Goal: Task Accomplishment & Management: Complete application form

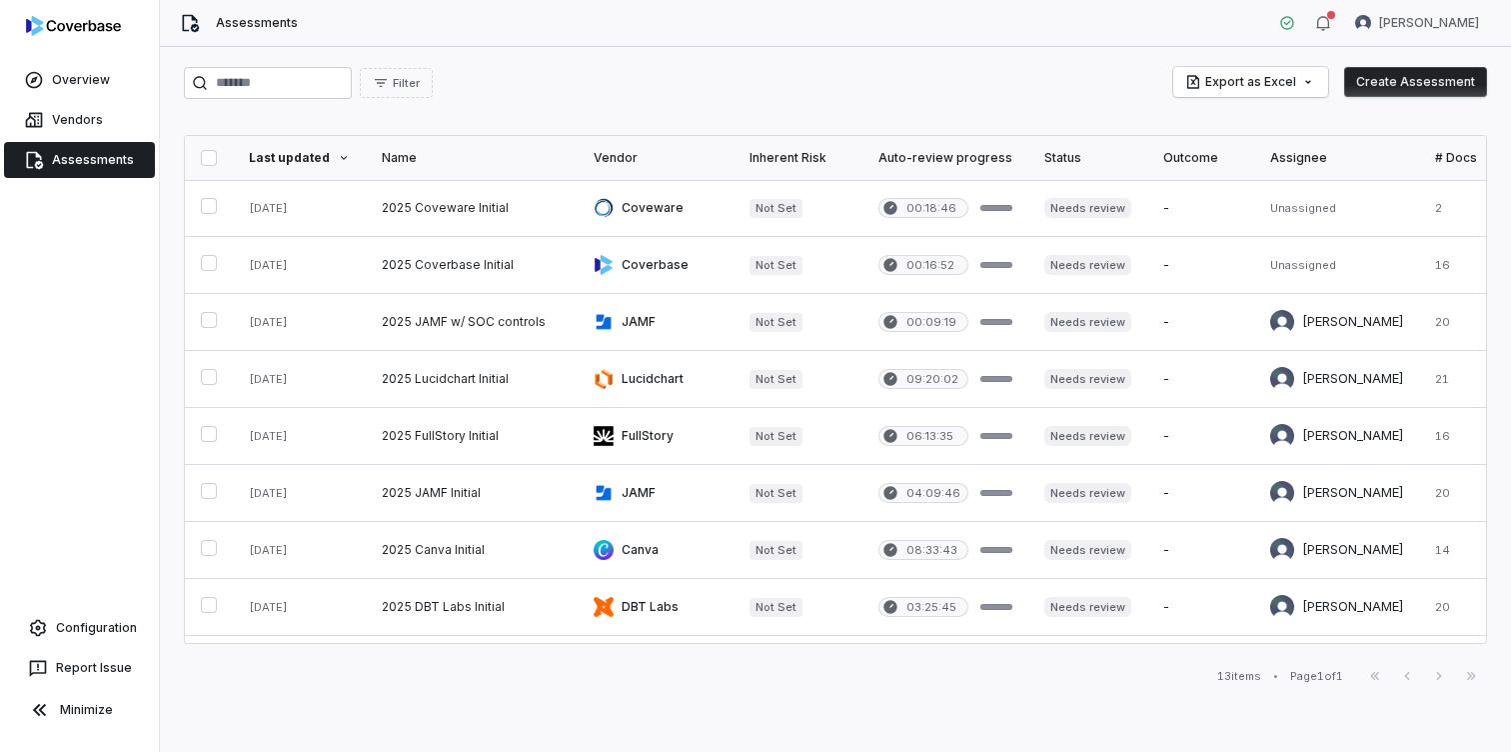
click at [1408, 83] on button "Create Assessment" at bounding box center [1415, 82] width 143 height 30
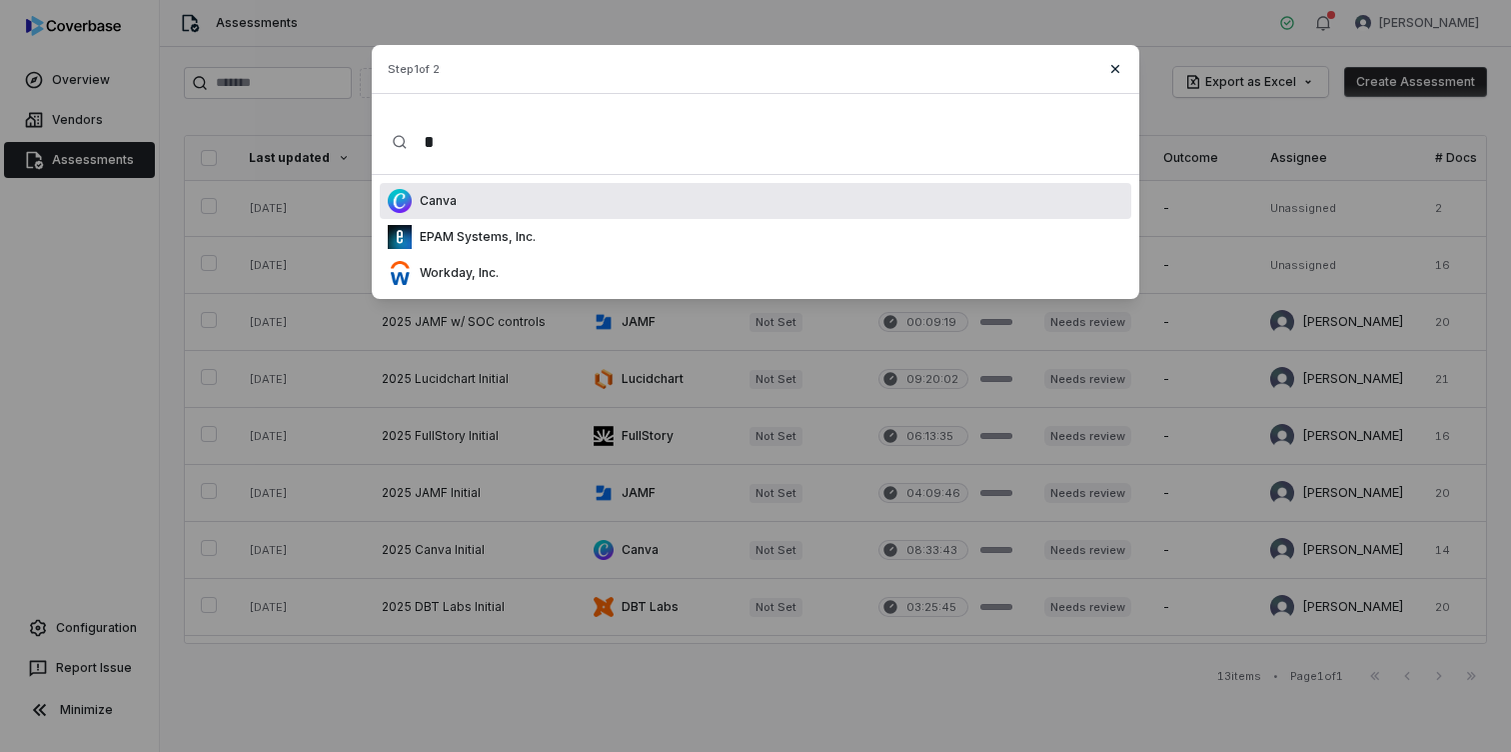
type input "*"
click at [1114, 72] on icon "button" at bounding box center [1116, 69] width 16 height 16
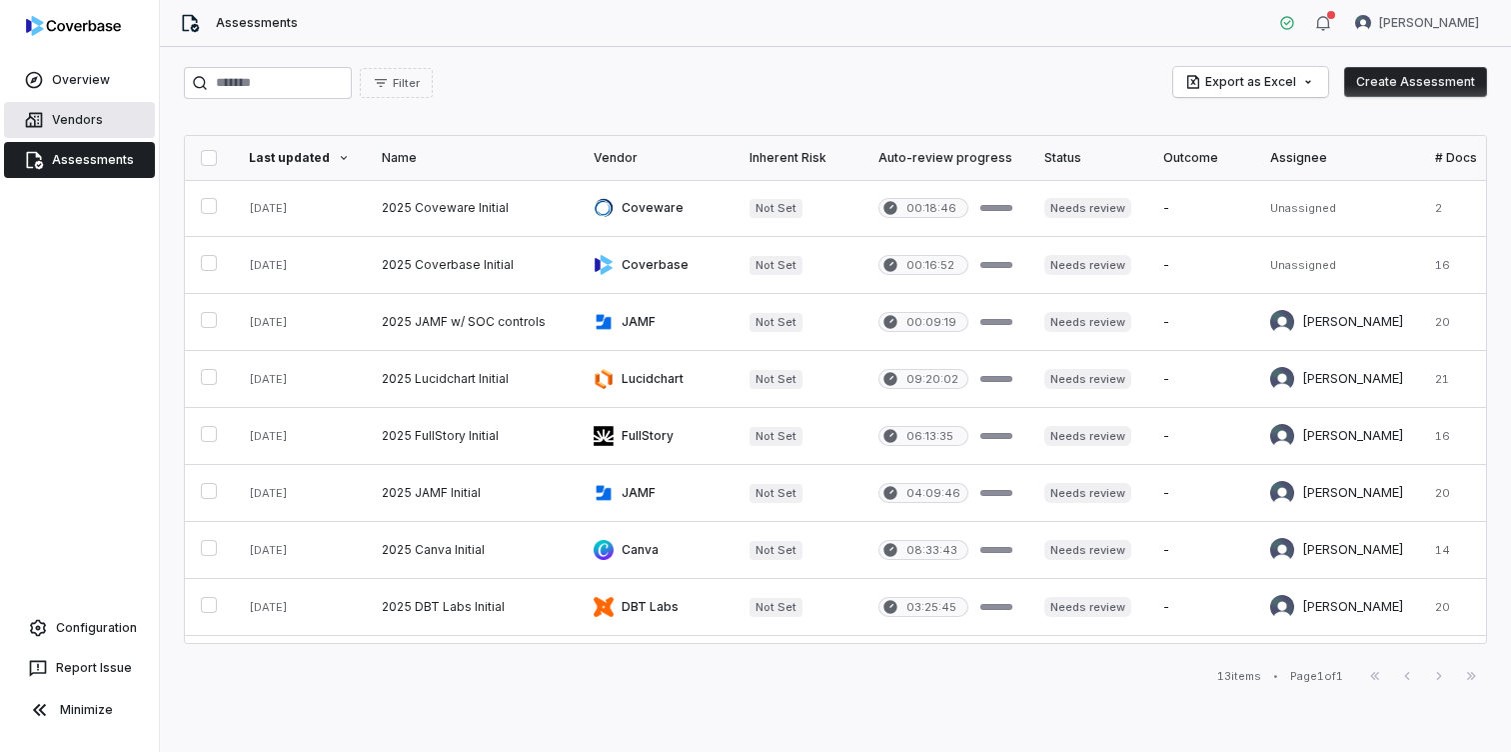
click at [67, 125] on link "Vendors" at bounding box center [79, 120] width 151 height 36
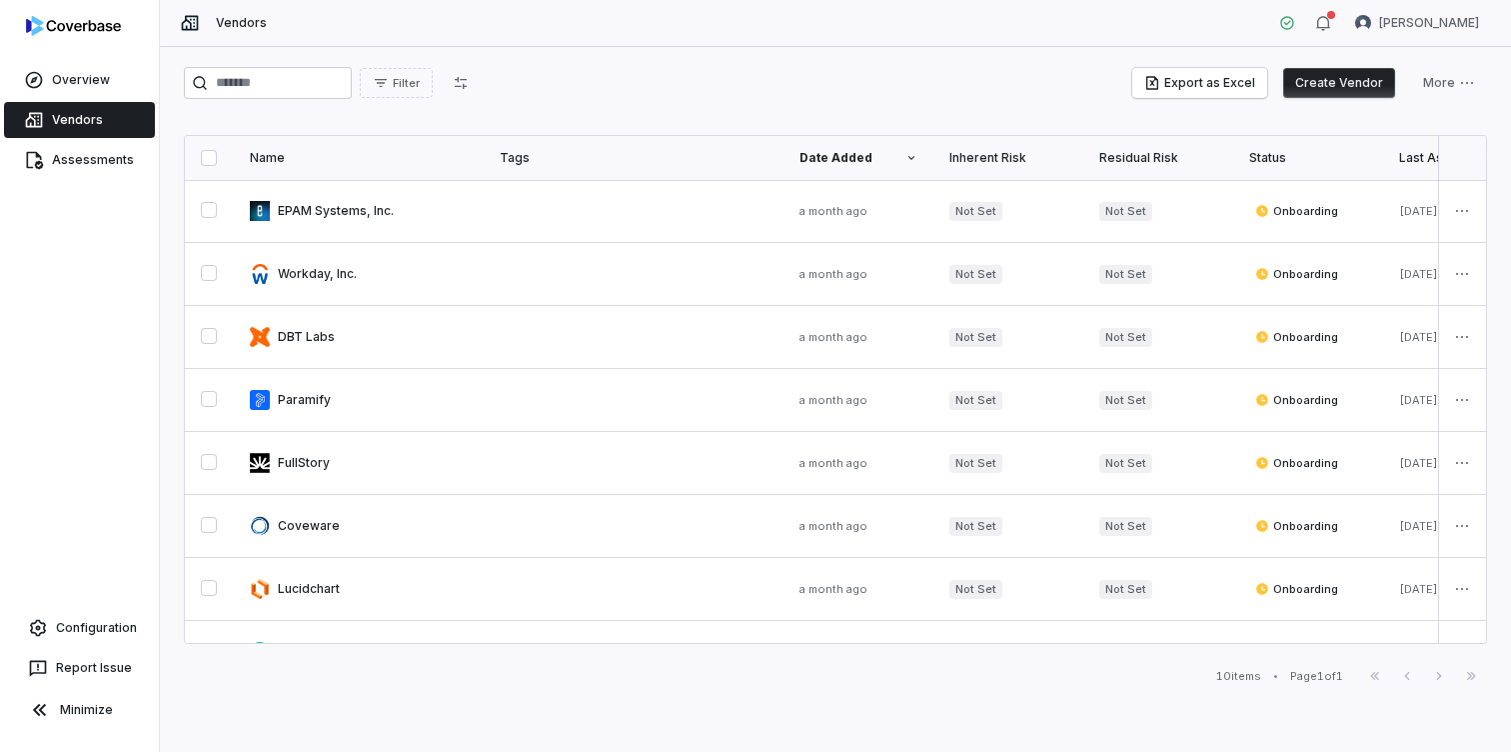
click at [1357, 87] on button "Create Vendor" at bounding box center [1339, 83] width 112 height 30
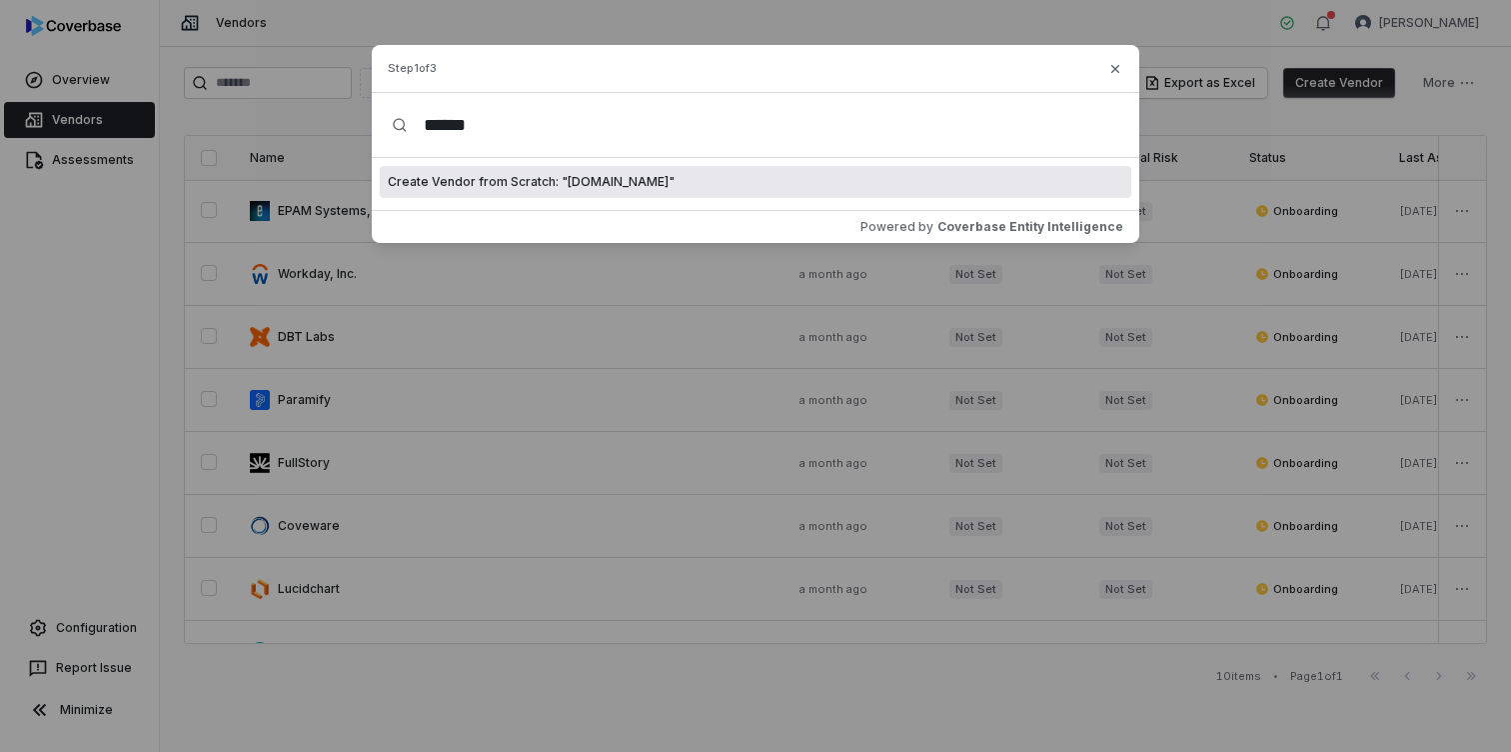
type input "******"
click at [1122, 72] on icon "button" at bounding box center [1116, 69] width 16 height 16
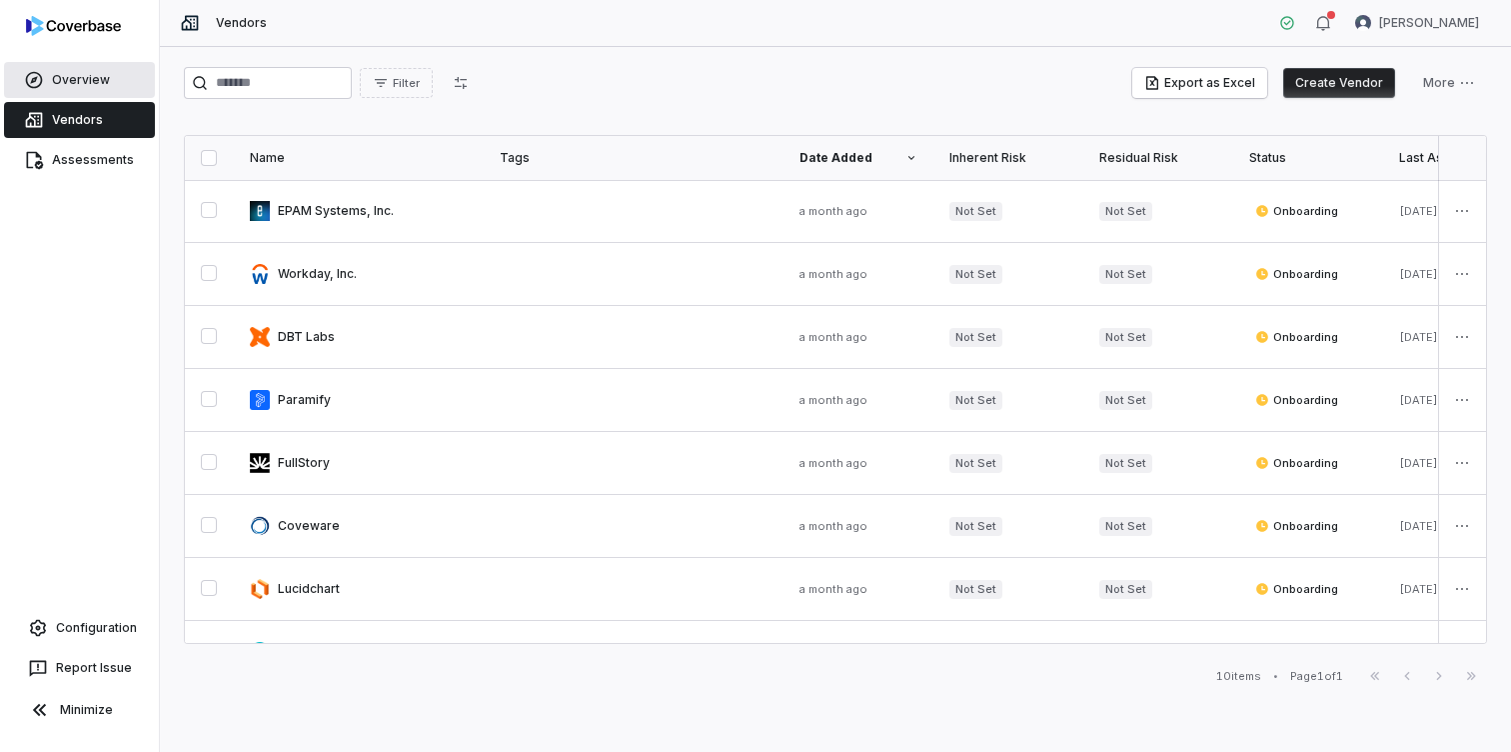
click at [80, 76] on link "Overview" at bounding box center [79, 80] width 151 height 36
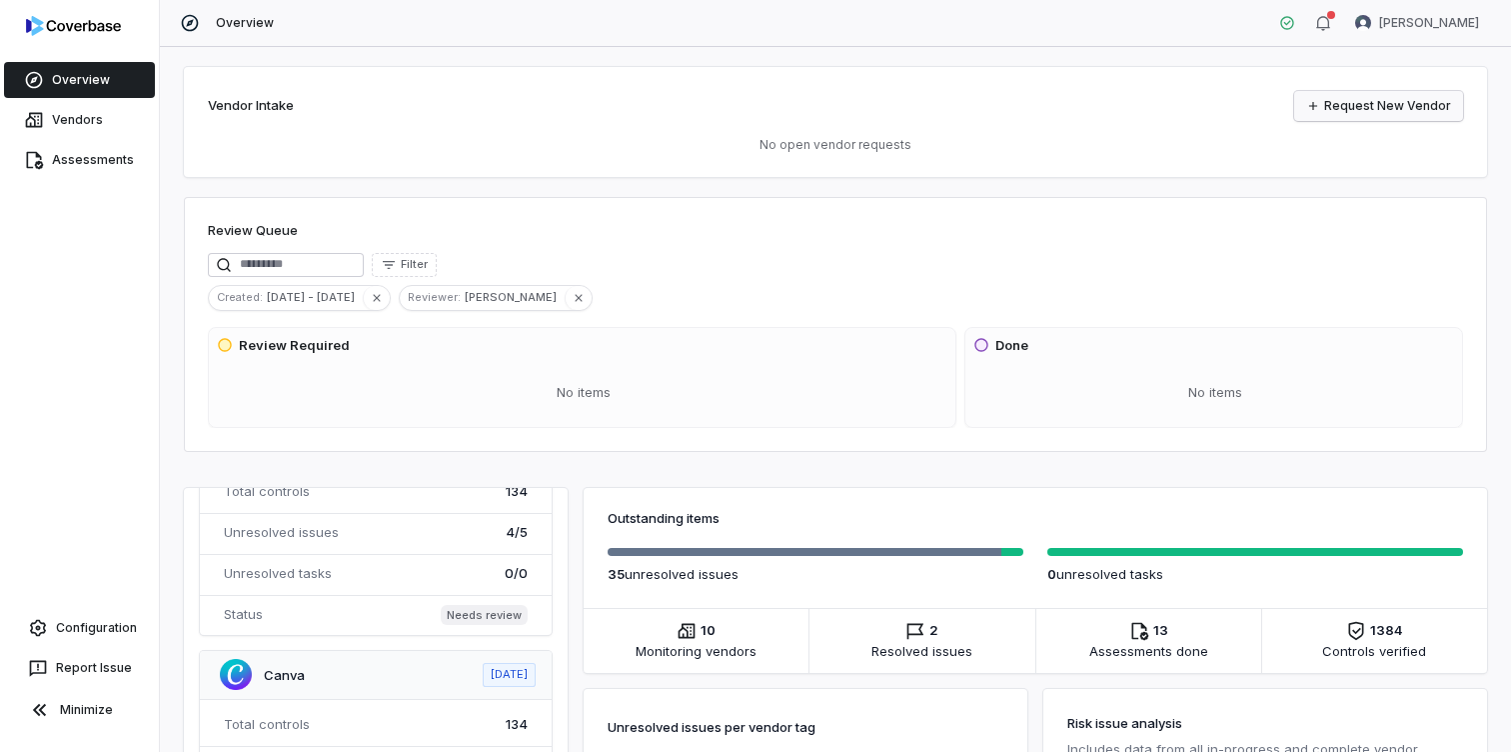
click at [1387, 110] on link "Request New Vendor" at bounding box center [1378, 106] width 169 height 30
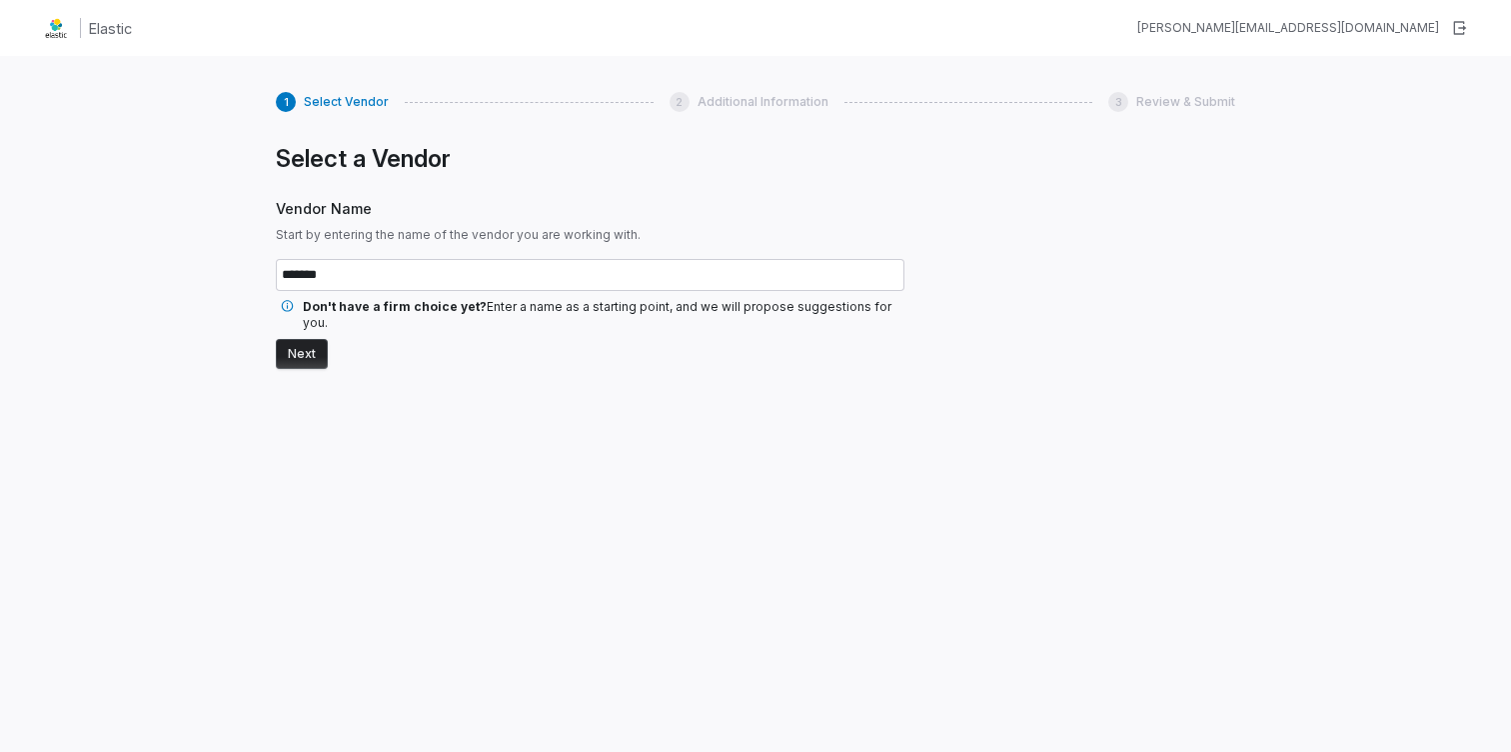
type input "*******"
drag, startPoint x: 104, startPoint y: 30, endPoint x: 66, endPoint y: 20, distance: 39.3
click at [96, 30] on h1 "Elastic" at bounding box center [110, 28] width 43 height 21
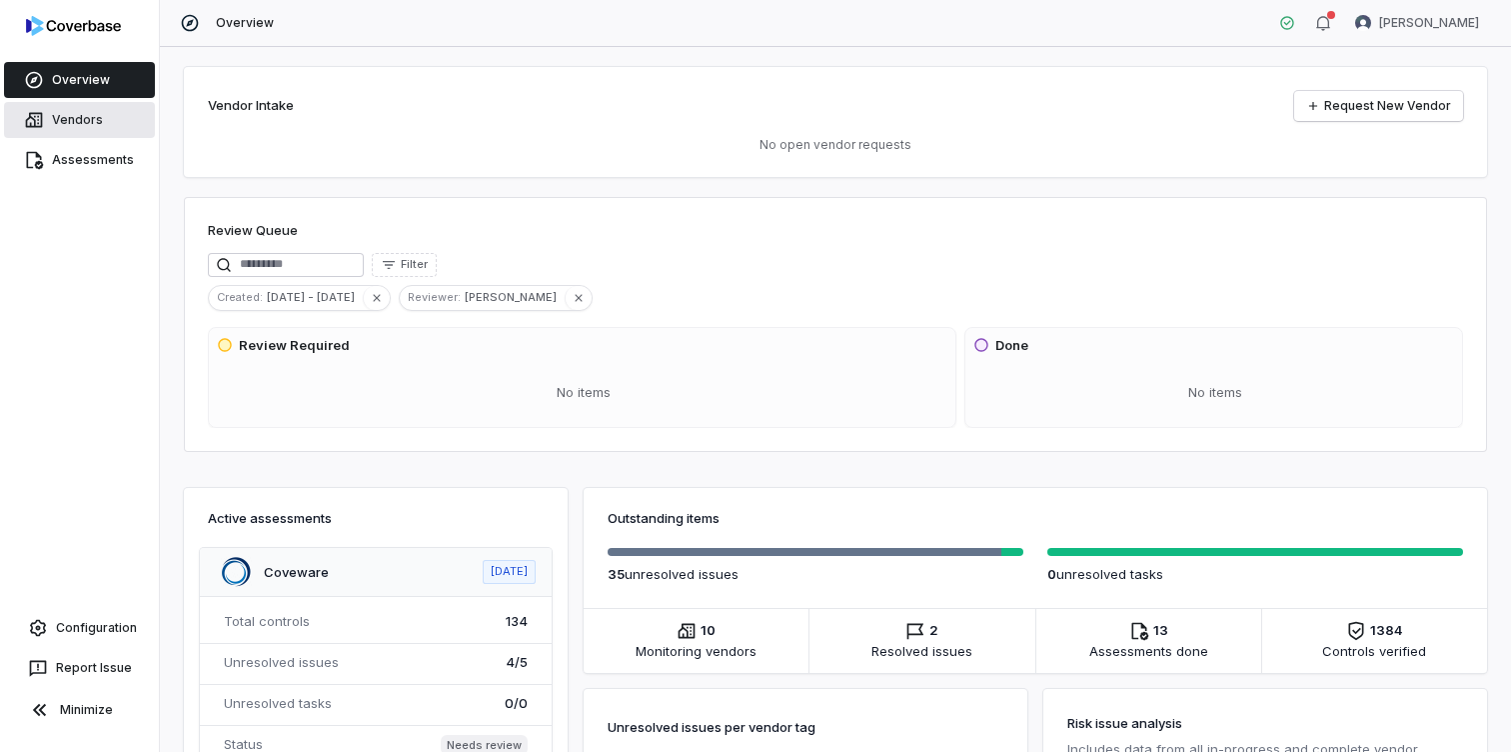
click at [89, 108] on link "Vendors" at bounding box center [79, 120] width 151 height 36
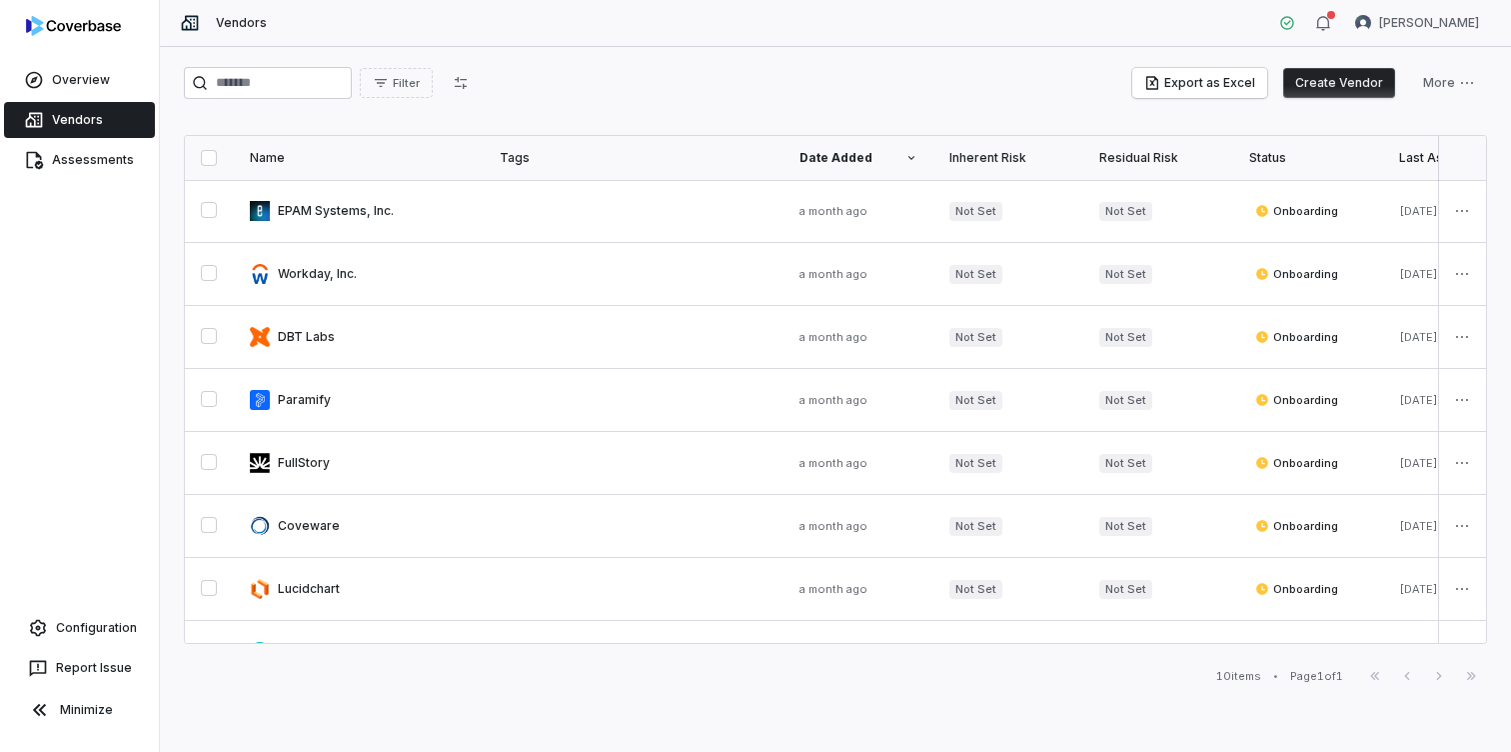
click at [1351, 82] on button "Create Vendor" at bounding box center [1339, 83] width 112 height 30
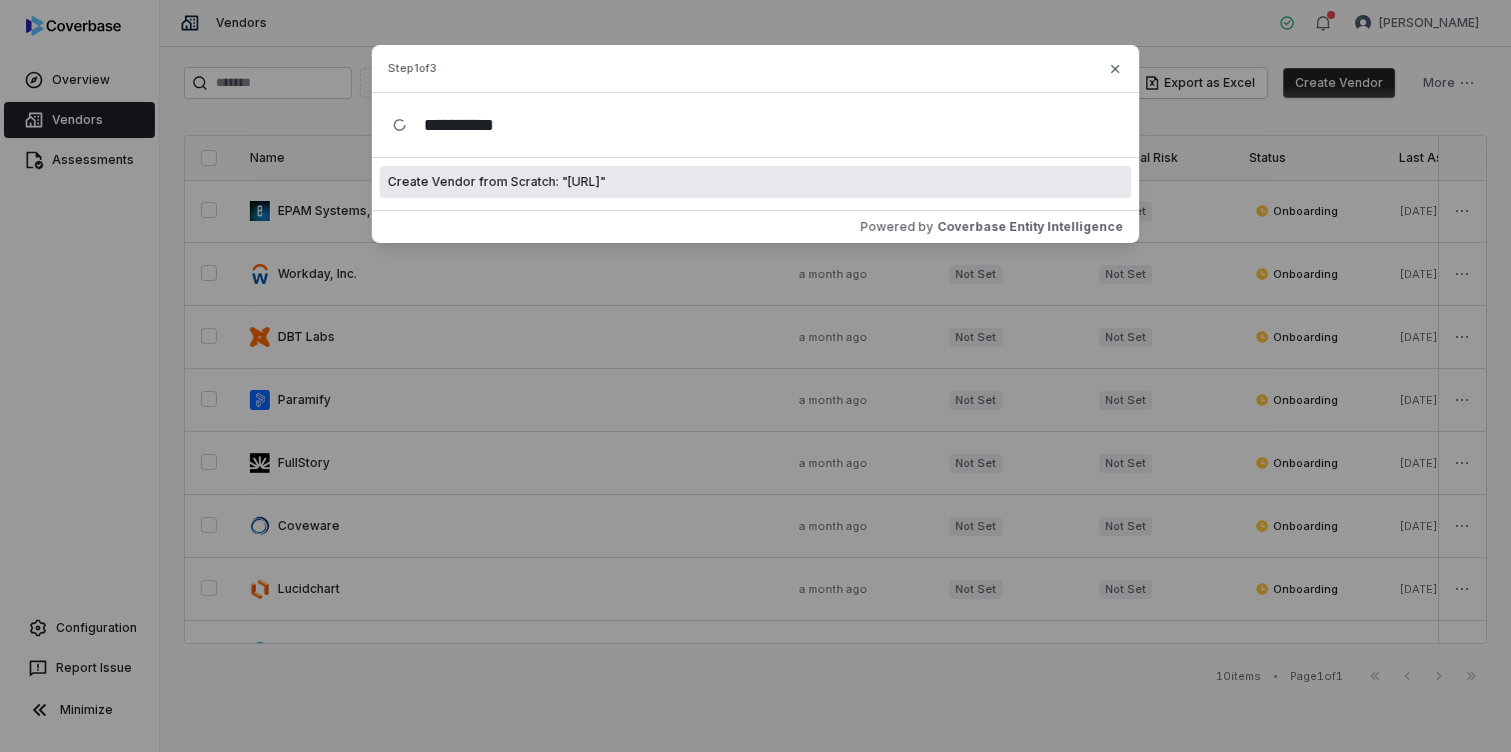
type input "**********"
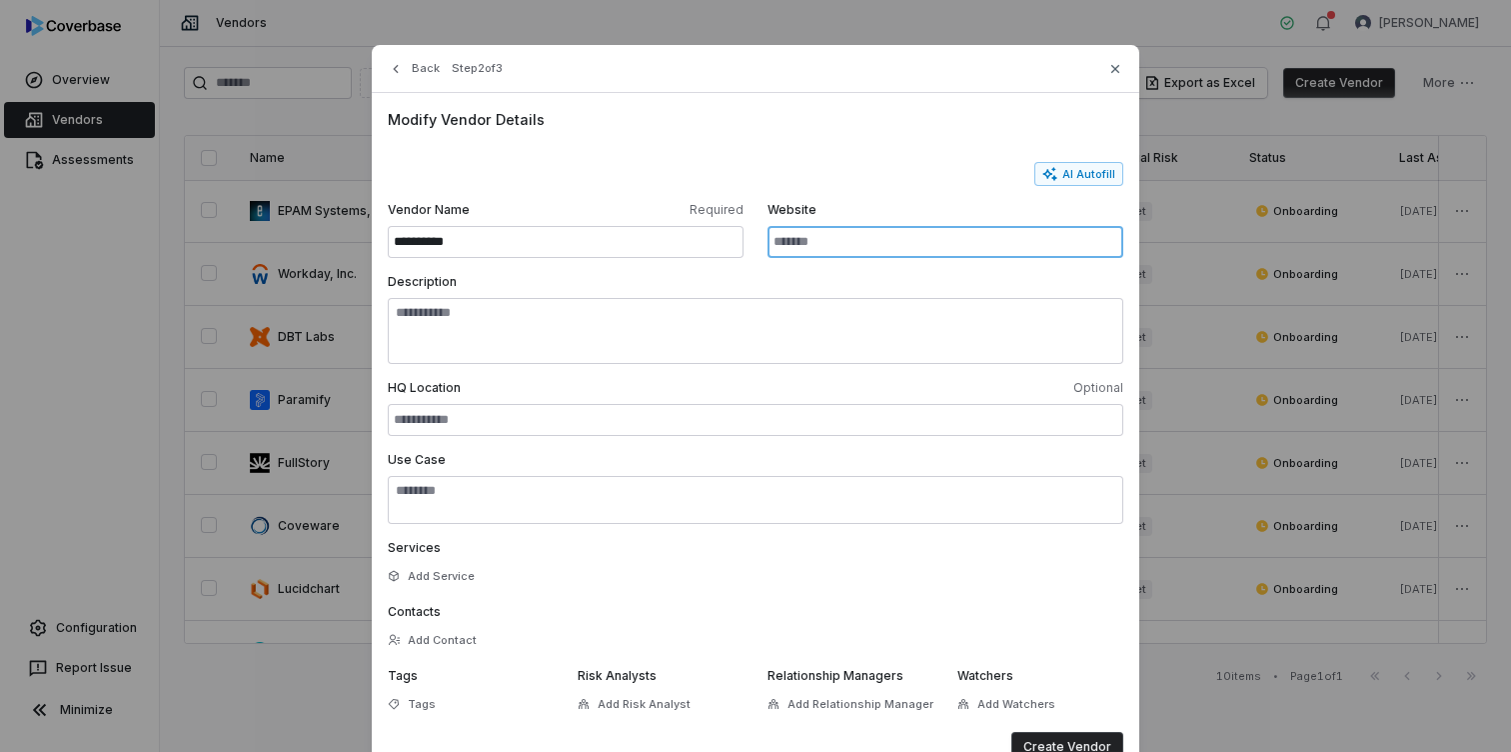
click at [821, 234] on input "Website" at bounding box center [946, 242] width 356 height 32
click at [897, 240] on input "Website" at bounding box center [946, 242] width 356 height 32
paste input "**********"
type input "**********"
click at [543, 326] on textarea "Description" at bounding box center [756, 331] width 736 height 66
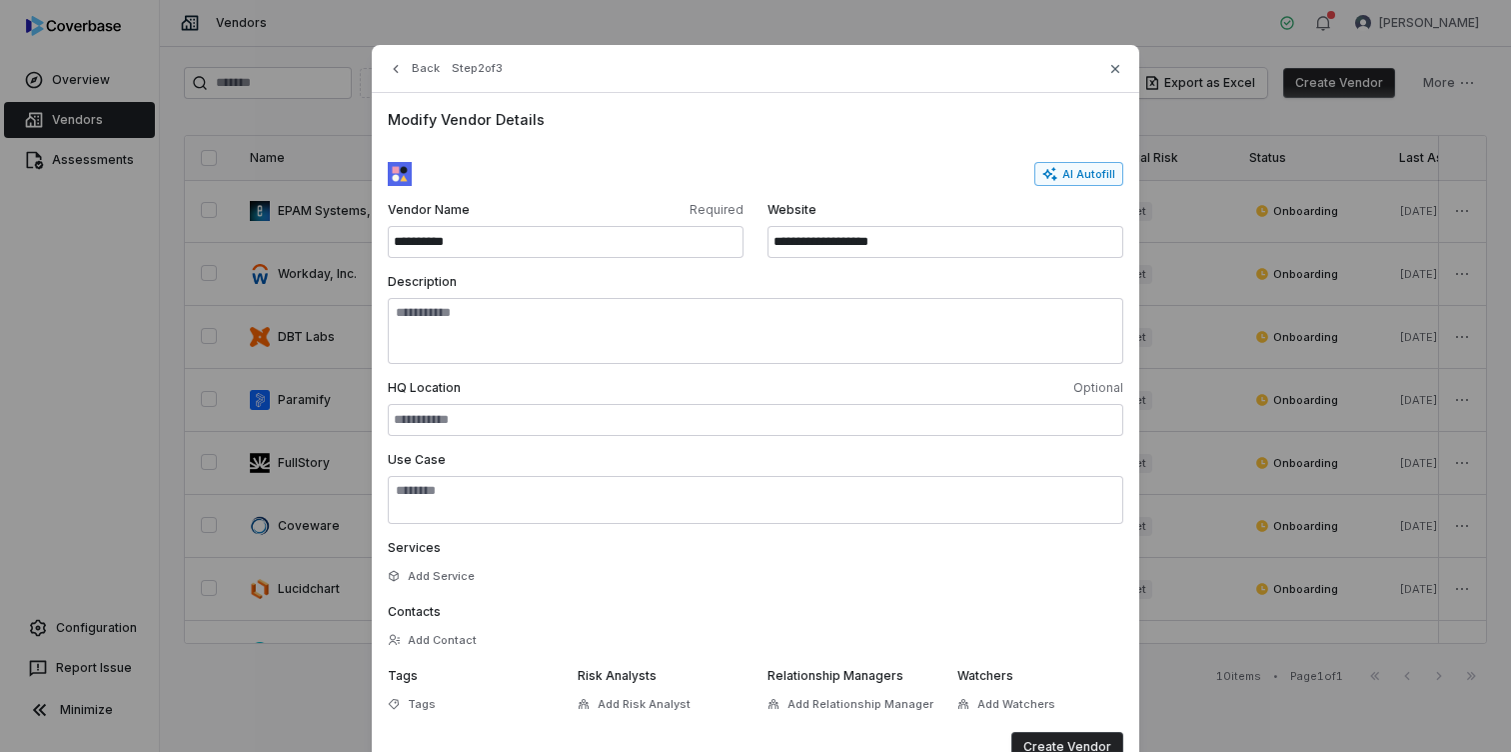
click at [1073, 178] on button "AI Autofill" at bounding box center [1079, 174] width 89 height 24
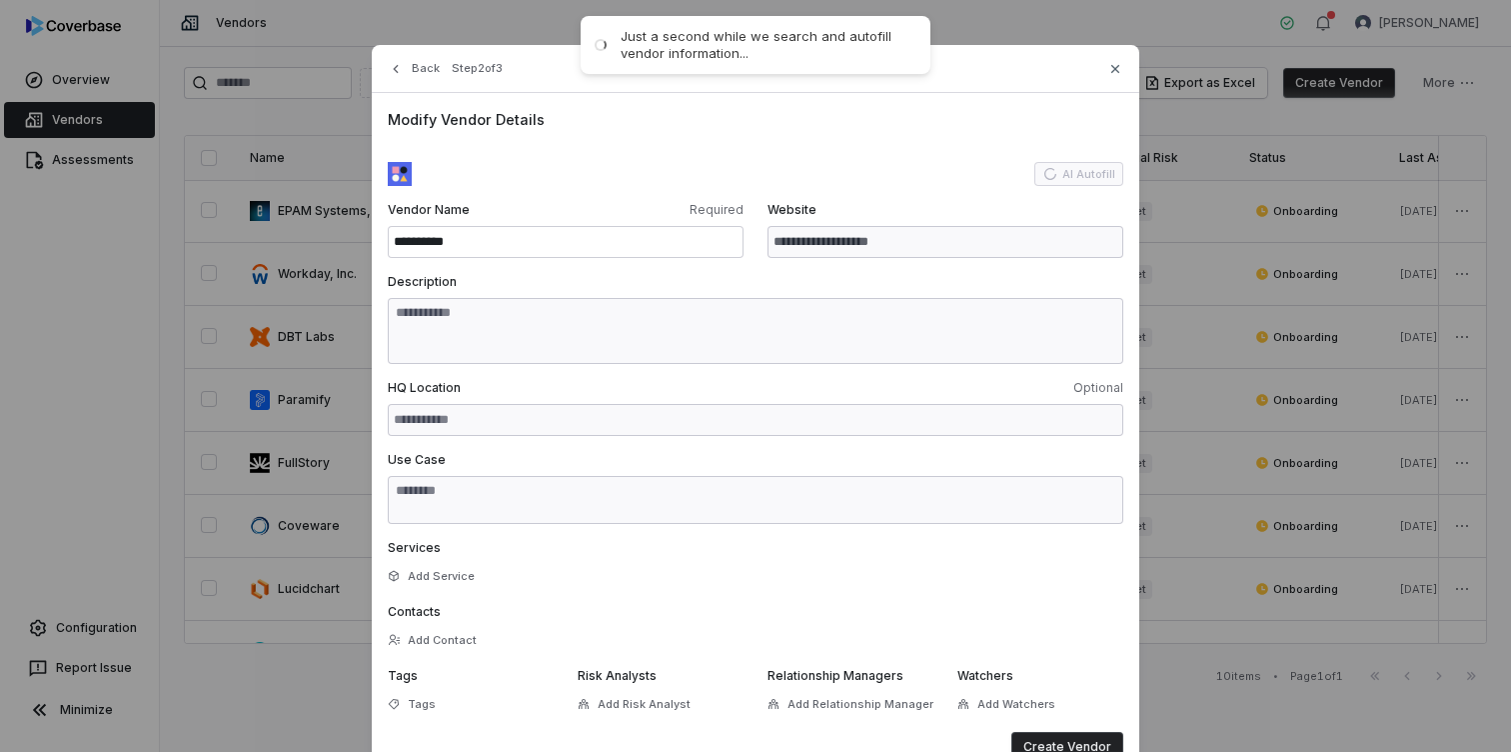
type input "**********"
type textarea "**********"
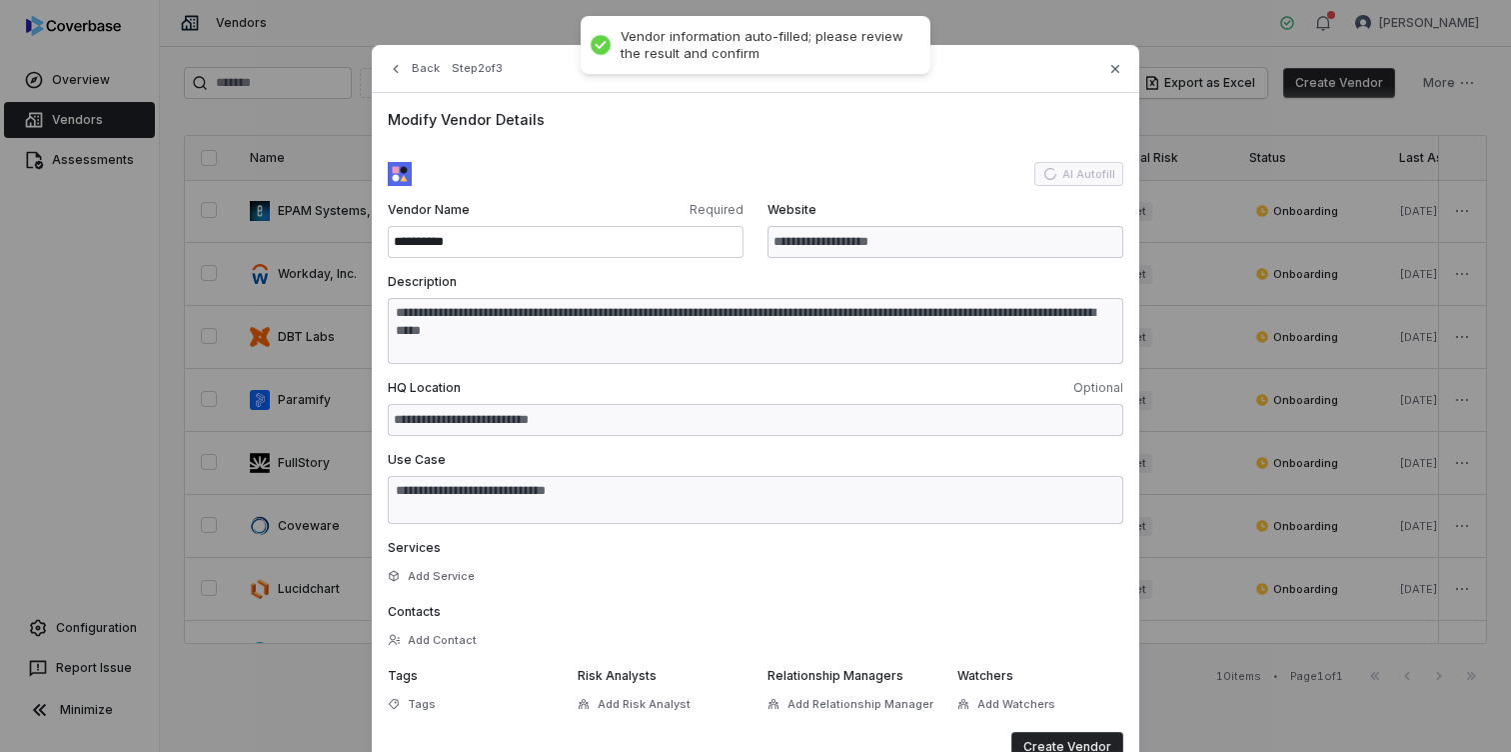
type textarea "**********"
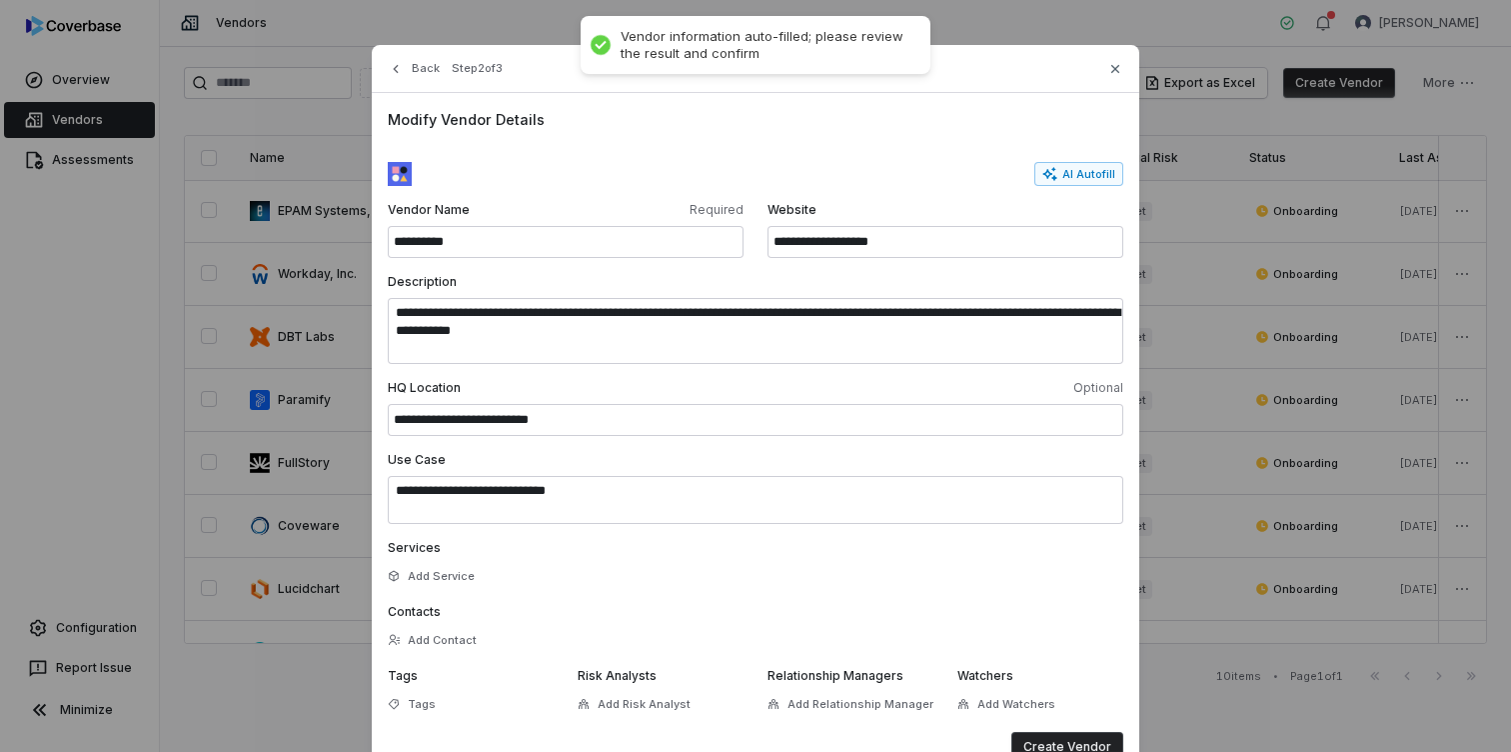
scroll to position [71, 0]
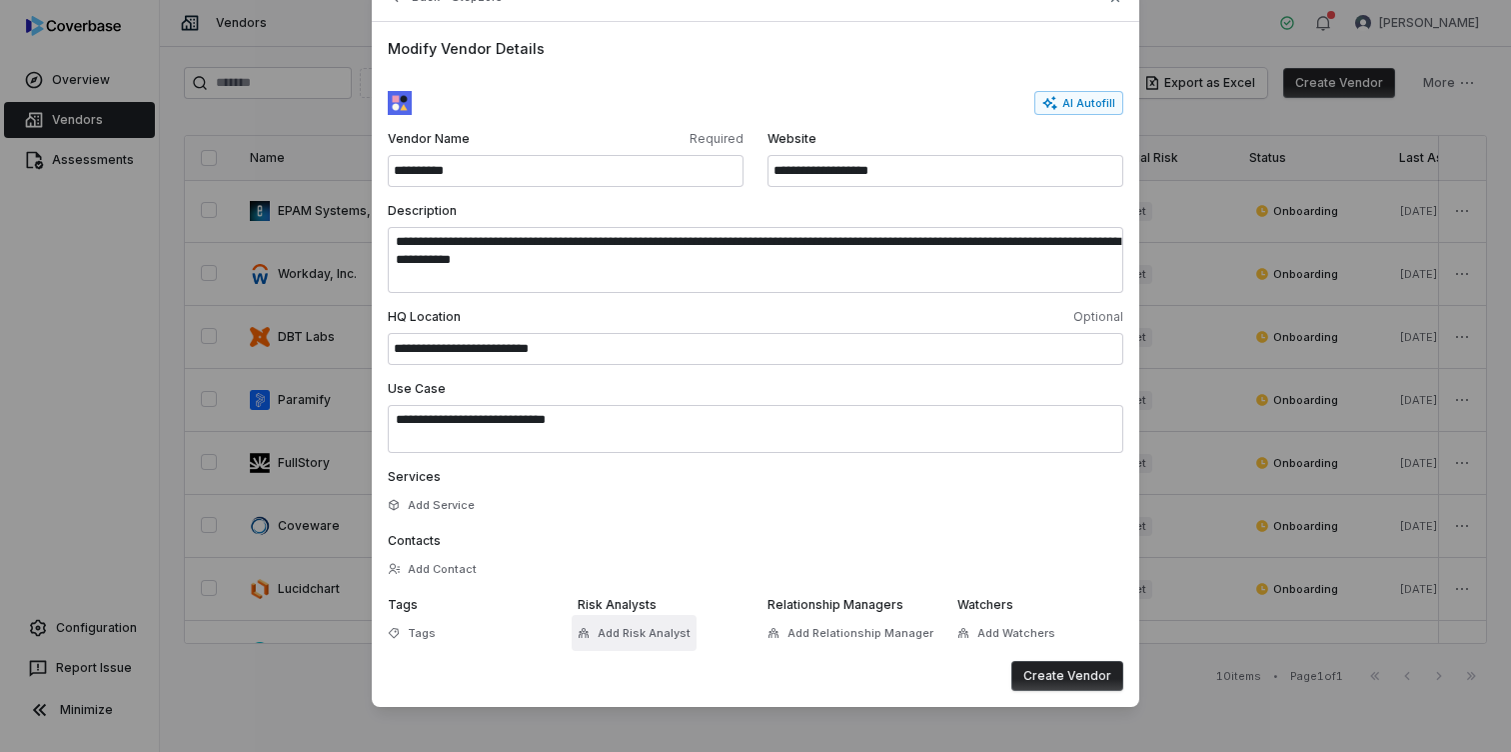
click at [642, 636] on span "Add Risk Analyst" at bounding box center [644, 633] width 93 height 15
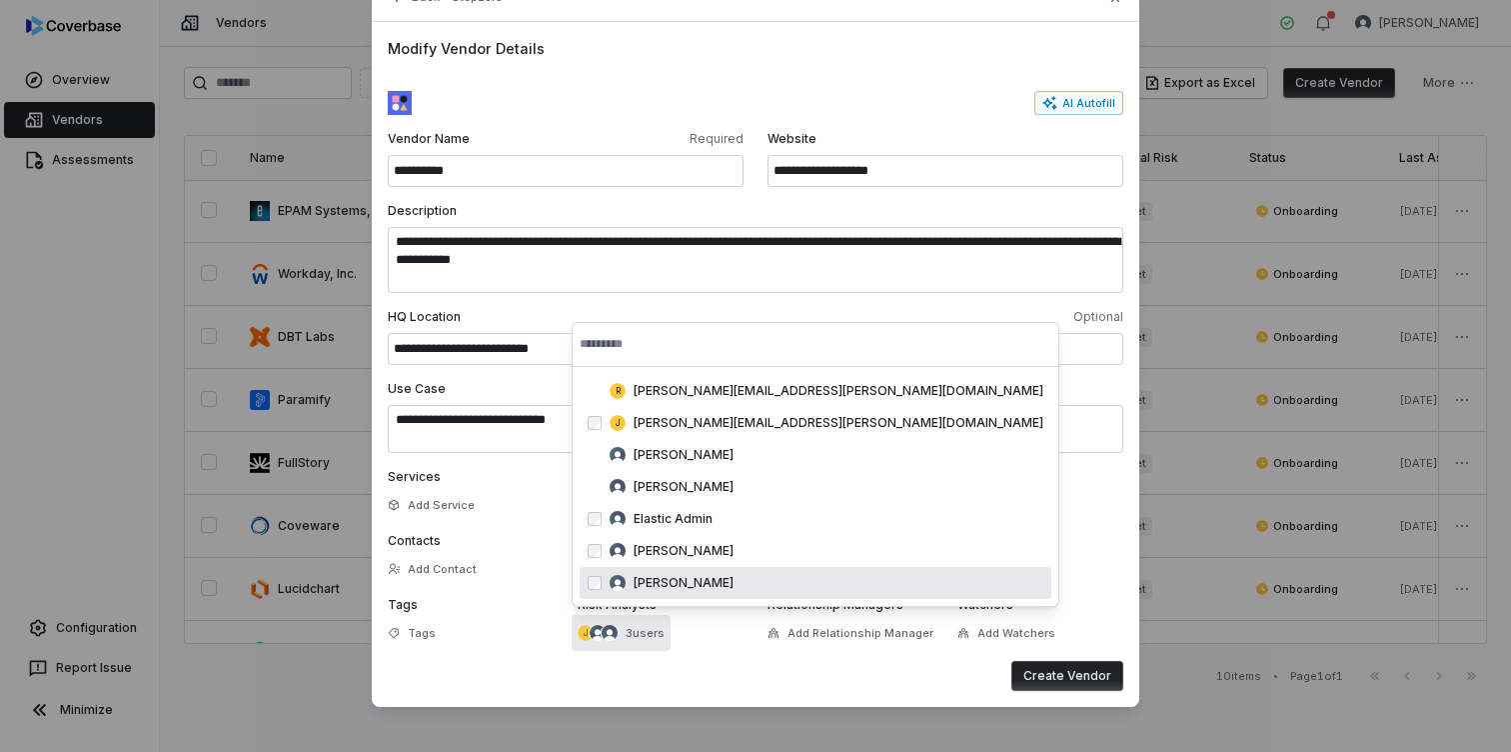
click at [1073, 669] on button "Create Vendor" at bounding box center [1068, 676] width 112 height 30
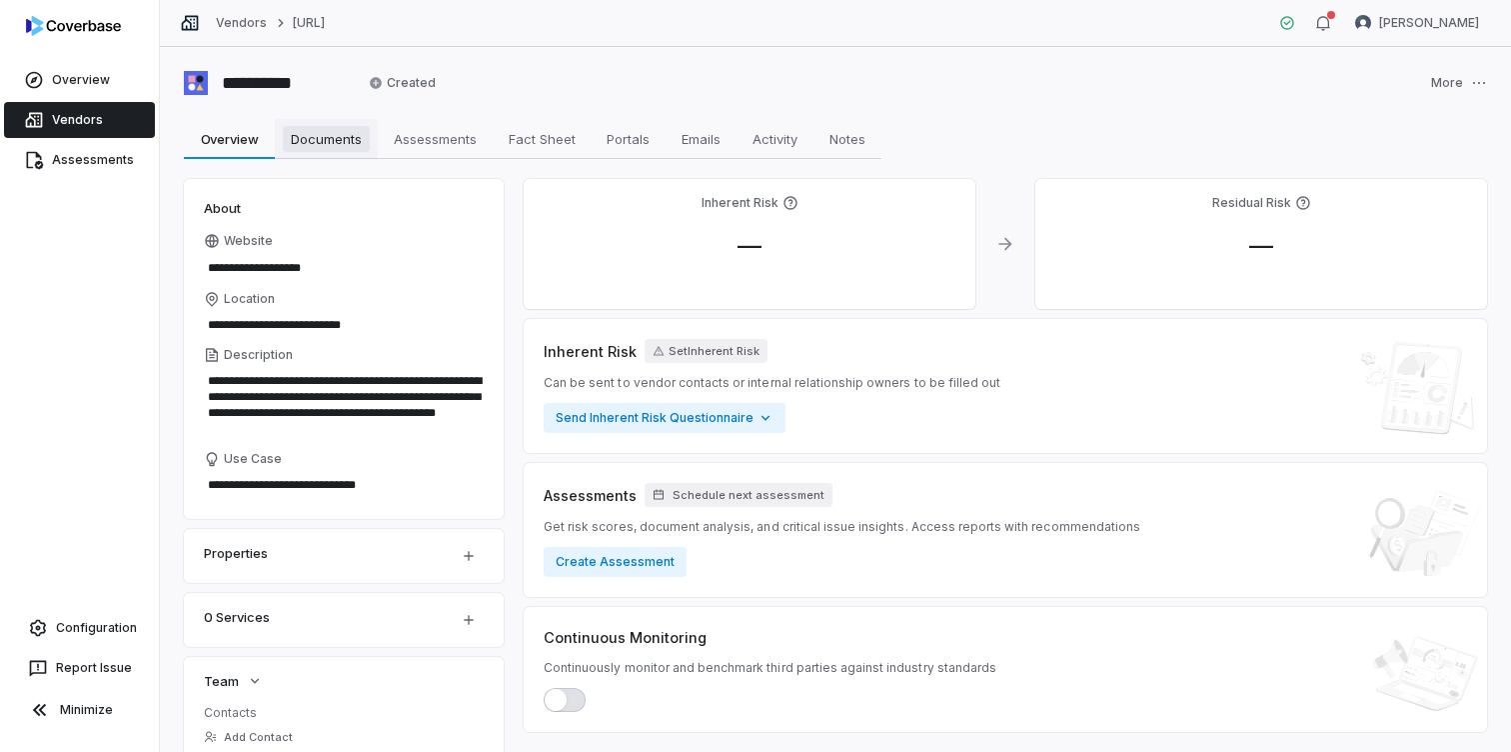
click at [322, 136] on span "Documents" at bounding box center [326, 139] width 87 height 26
type textarea "*"
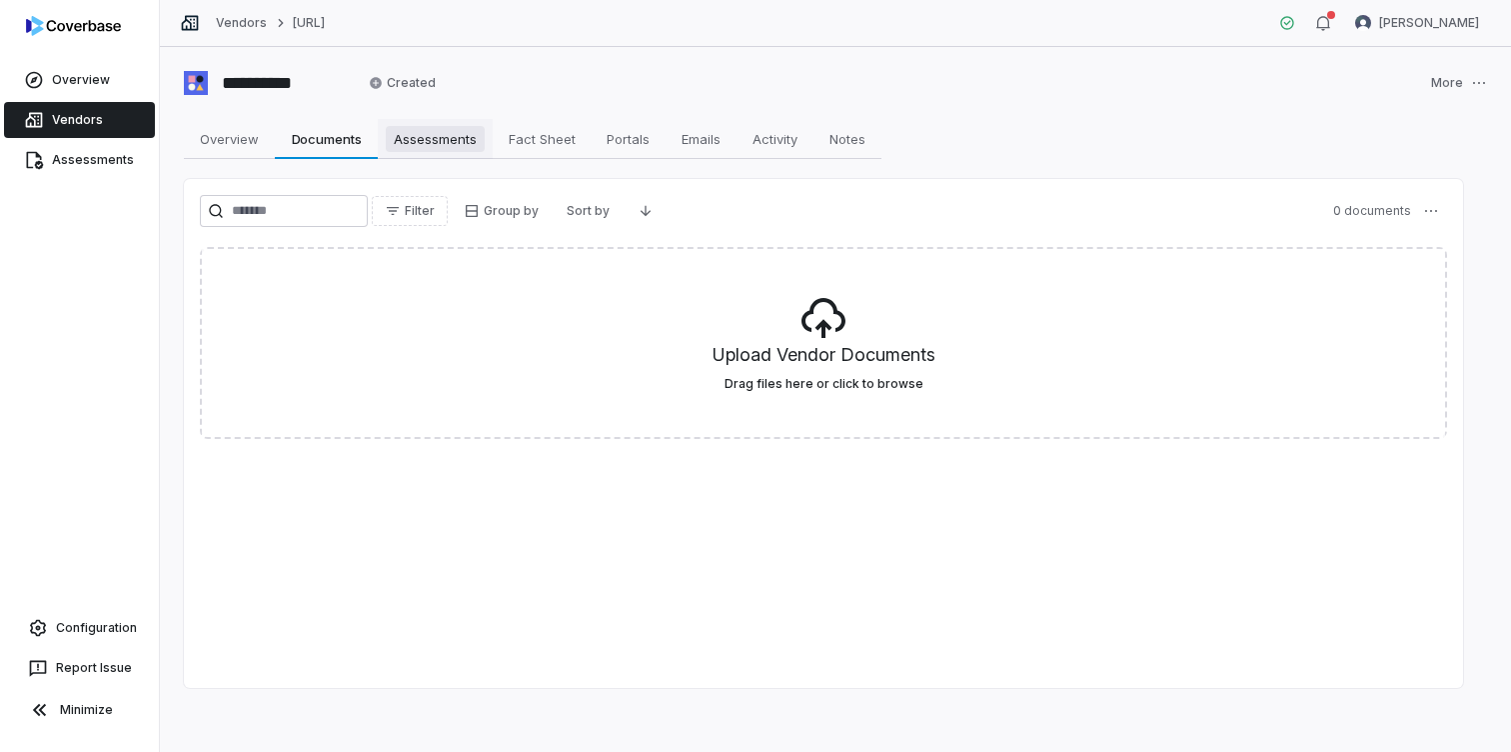
click at [437, 137] on span "Assessments" at bounding box center [435, 139] width 99 height 26
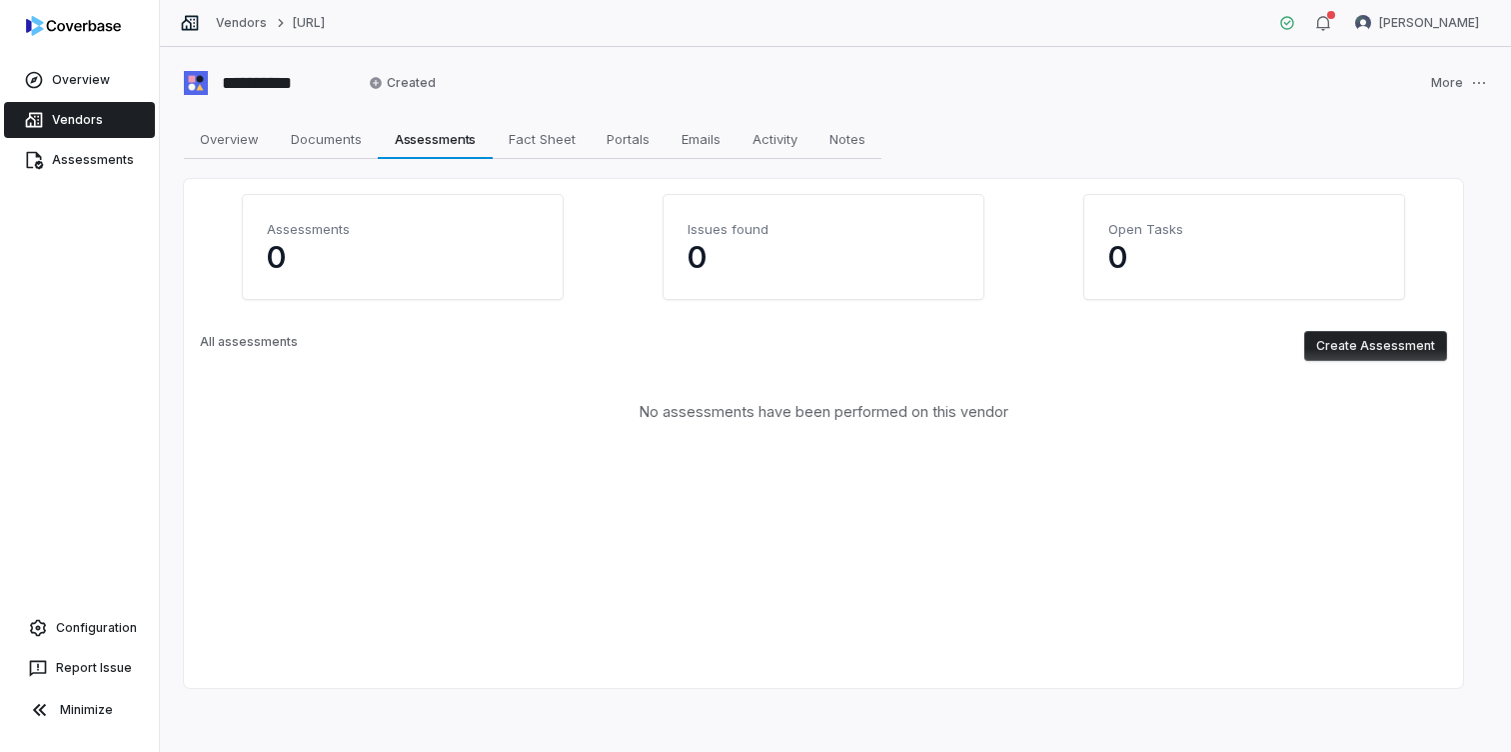
click at [1388, 352] on button "Create Assessment" at bounding box center [1375, 346] width 143 height 30
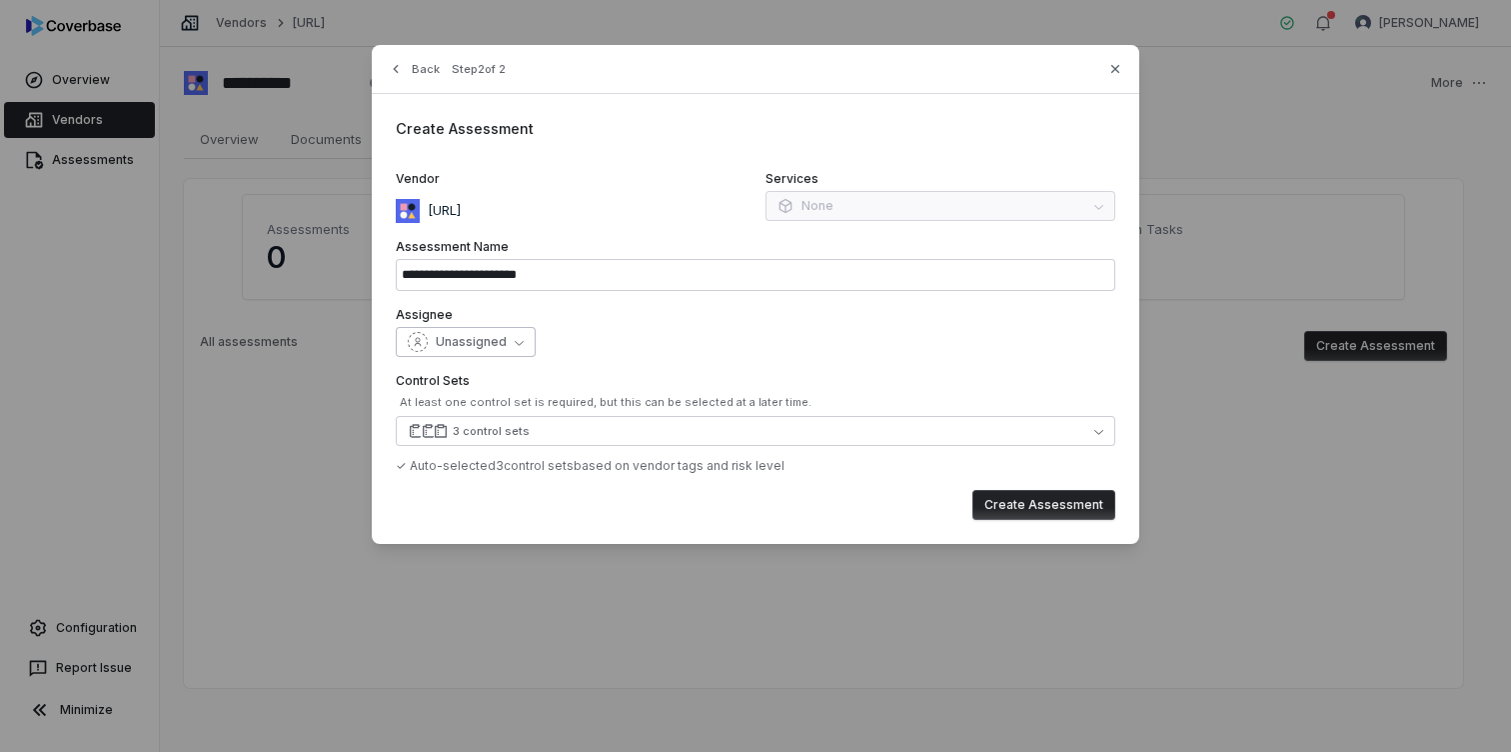
click at [492, 344] on span "Unassigned" at bounding box center [471, 342] width 71 height 16
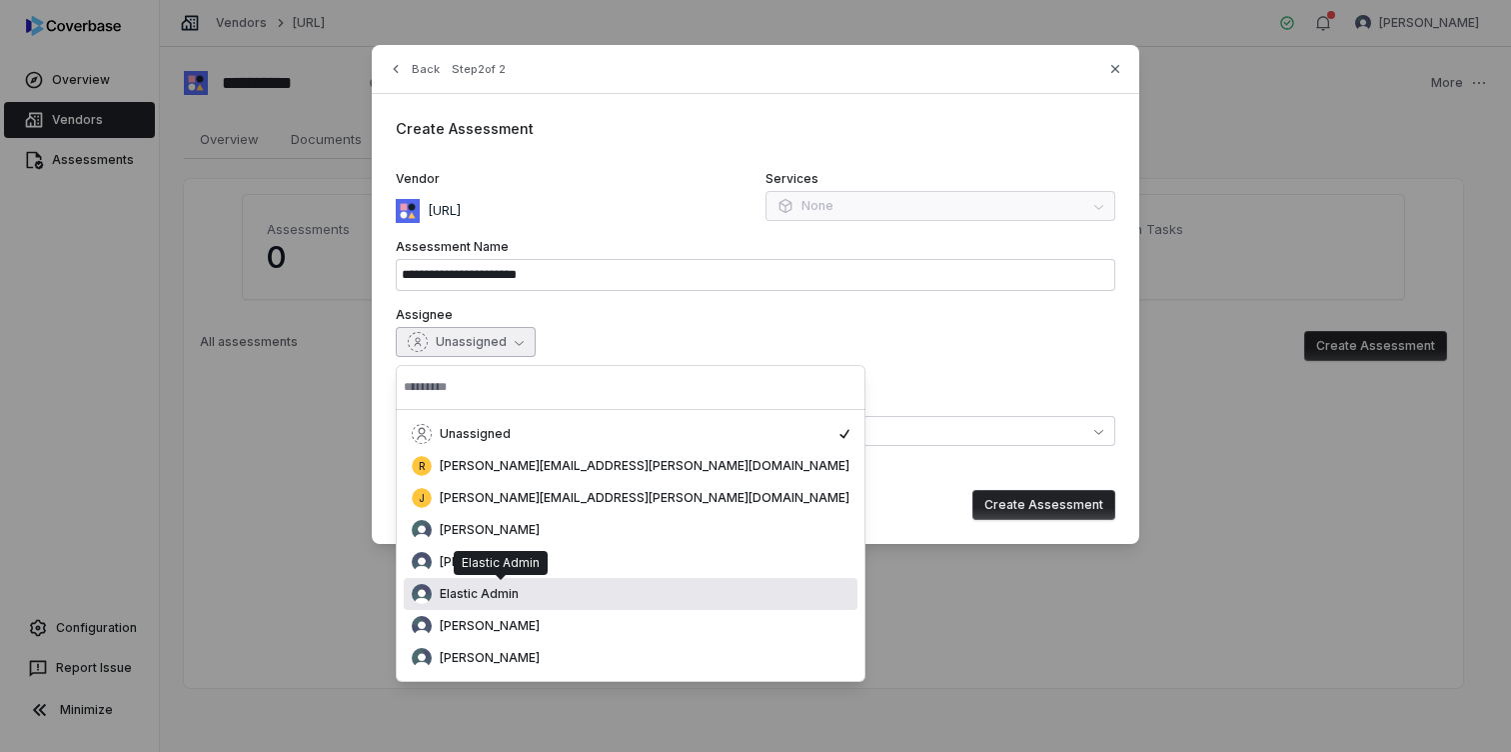
drag, startPoint x: 524, startPoint y: 600, endPoint x: 554, endPoint y: 543, distance: 64.4
click at [524, 600] on div "Elastic Admin" at bounding box center [631, 594] width 438 height 20
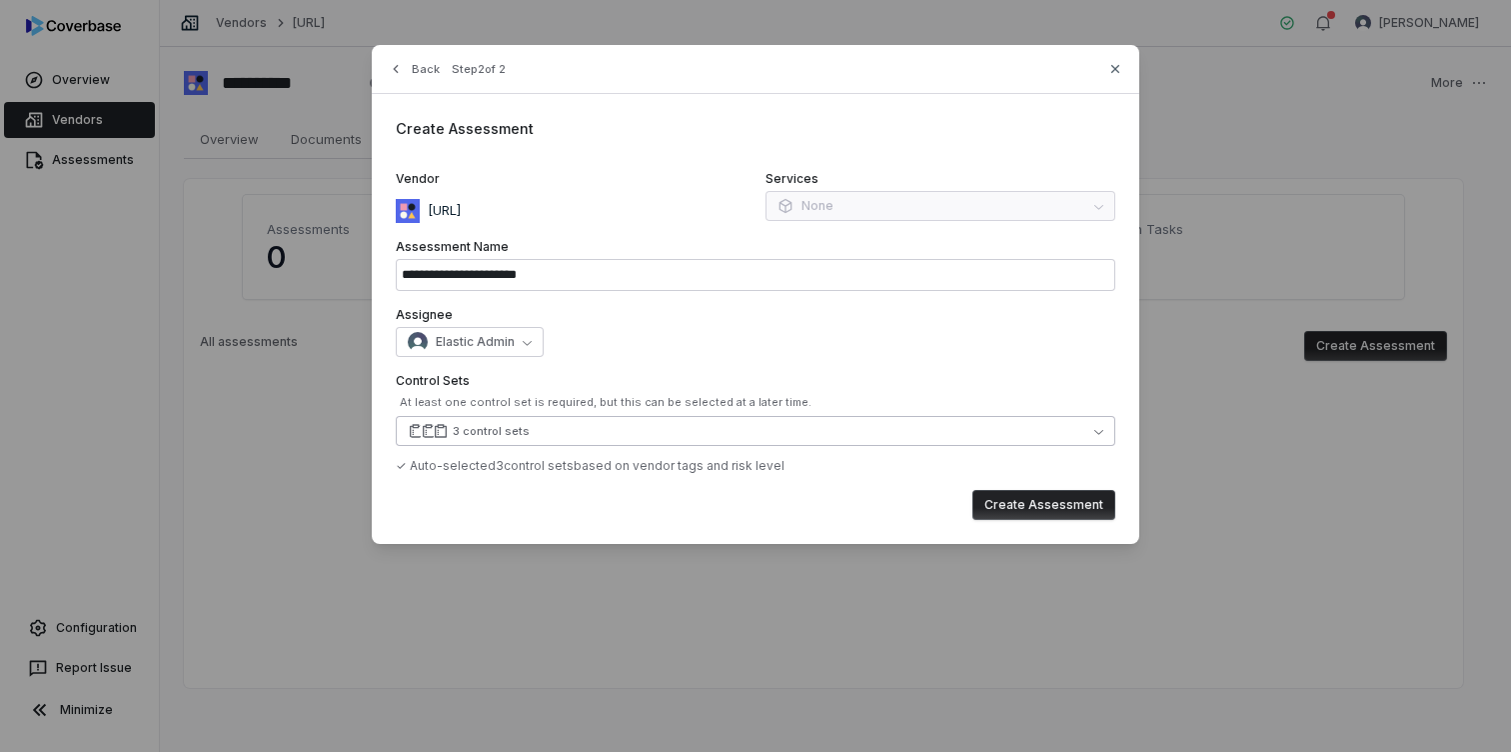
click at [564, 431] on button "3 control sets" at bounding box center [756, 431] width 720 height 30
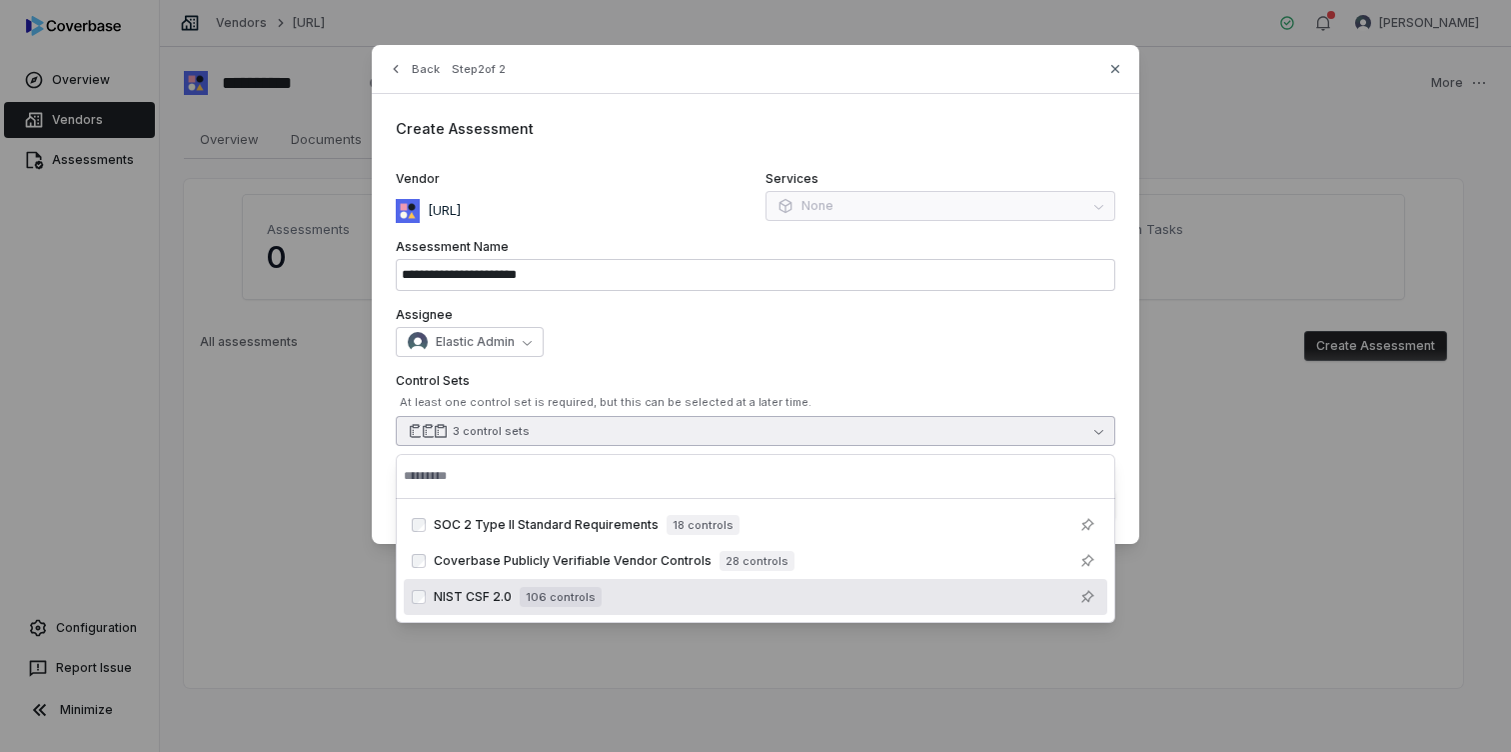
click at [744, 590] on div "NIST CSF 2.0 106 controls" at bounding box center [767, 597] width 666 height 24
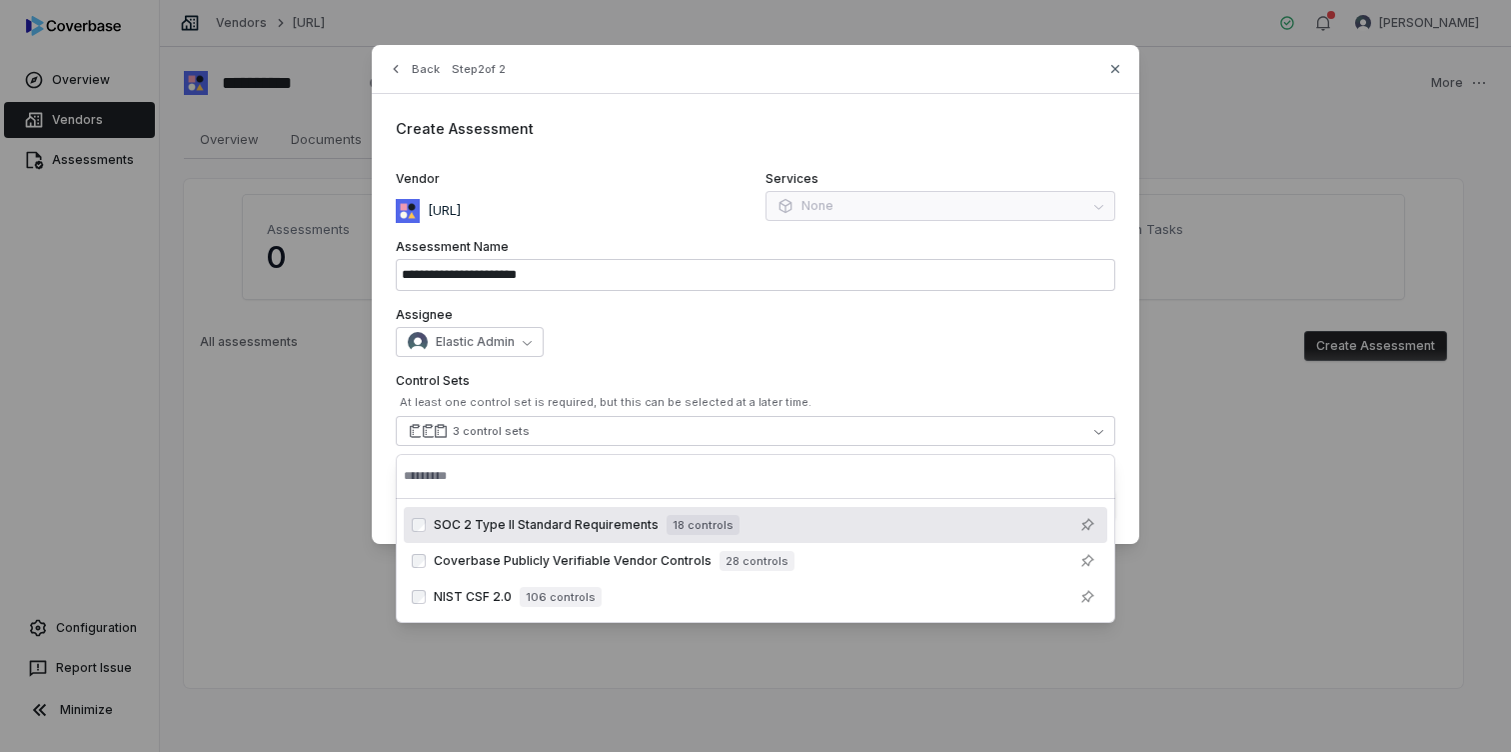
click at [756, 325] on div "Assignee Elastic Admin" at bounding box center [756, 332] width 720 height 50
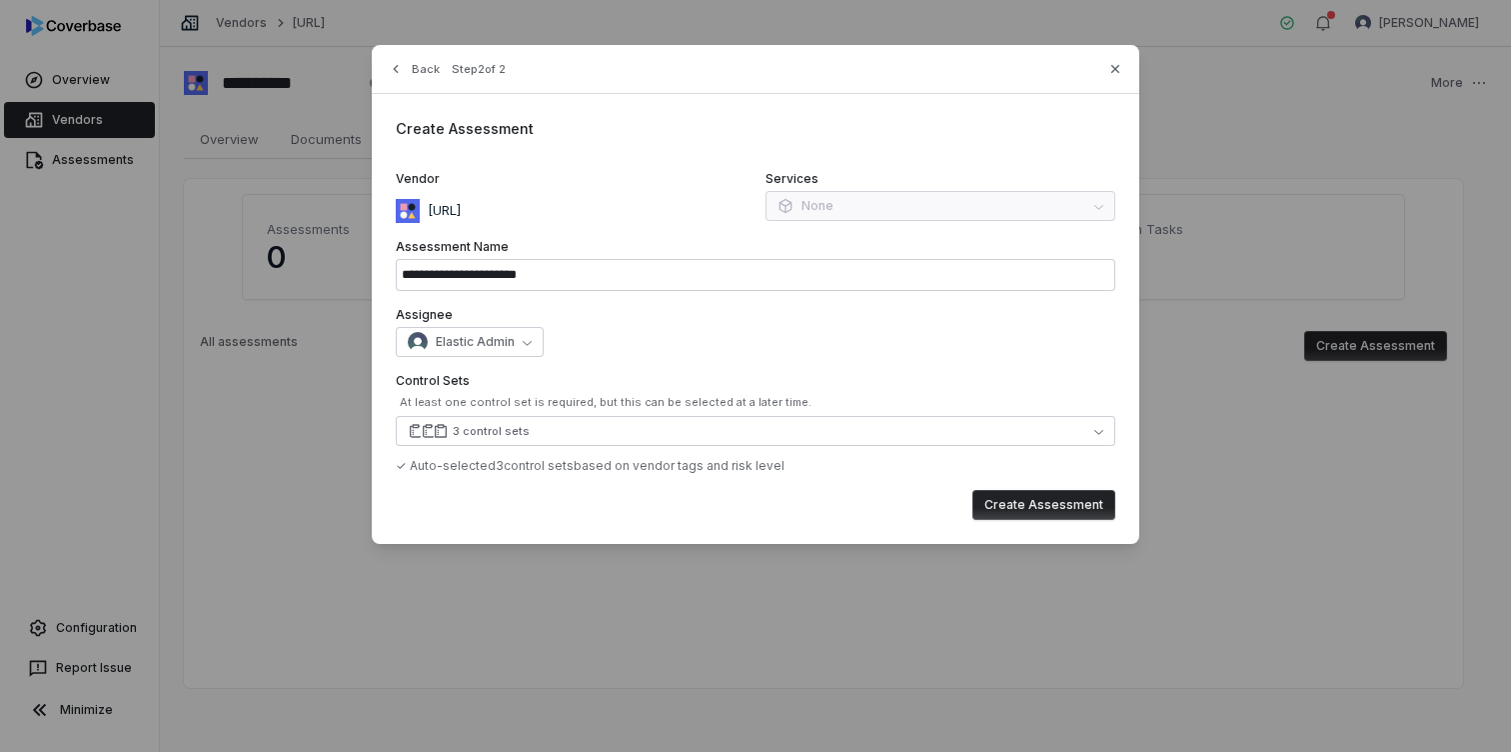
click at [1079, 507] on button "Create Assessment" at bounding box center [1044, 505] width 143 height 30
type input "**********"
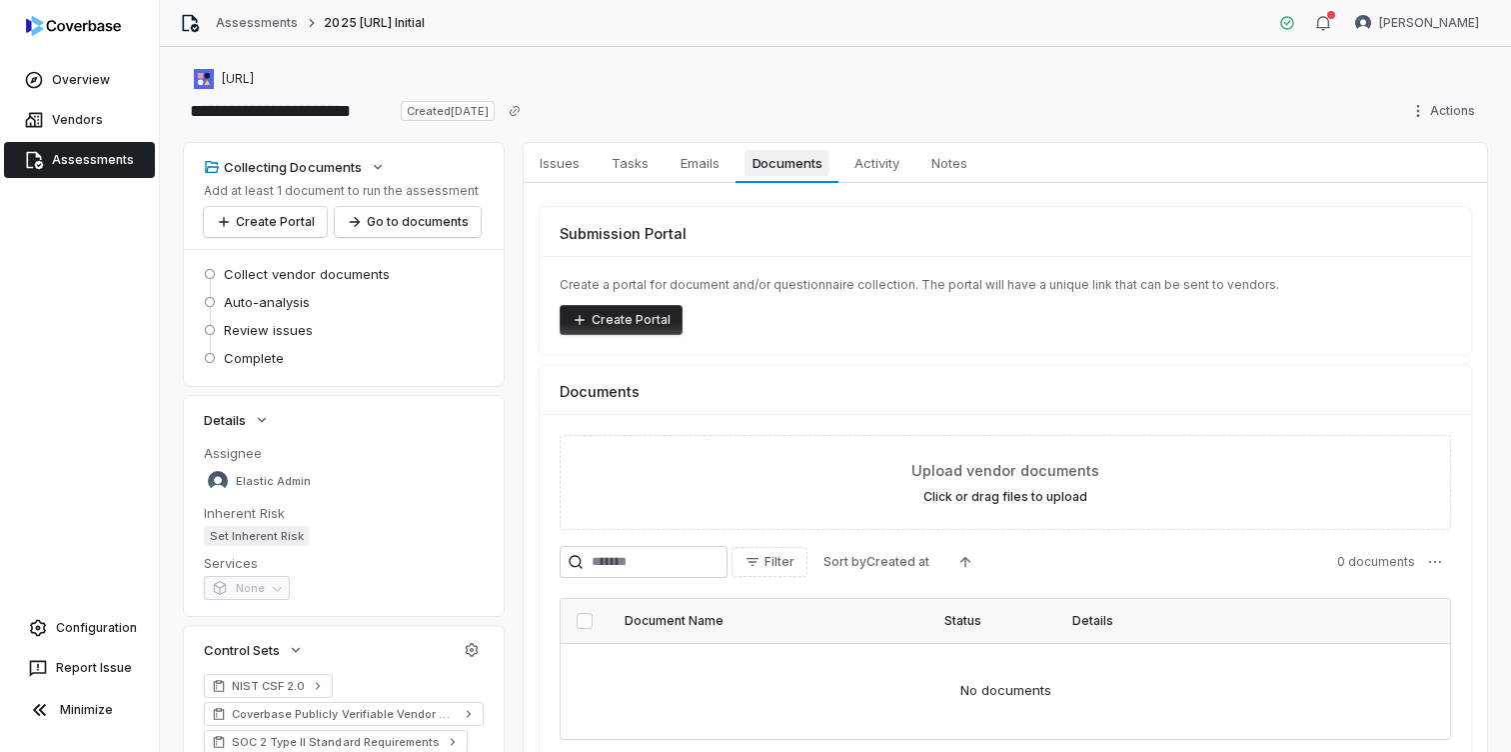
click at [772, 163] on span "Documents" at bounding box center [788, 163] width 86 height 26
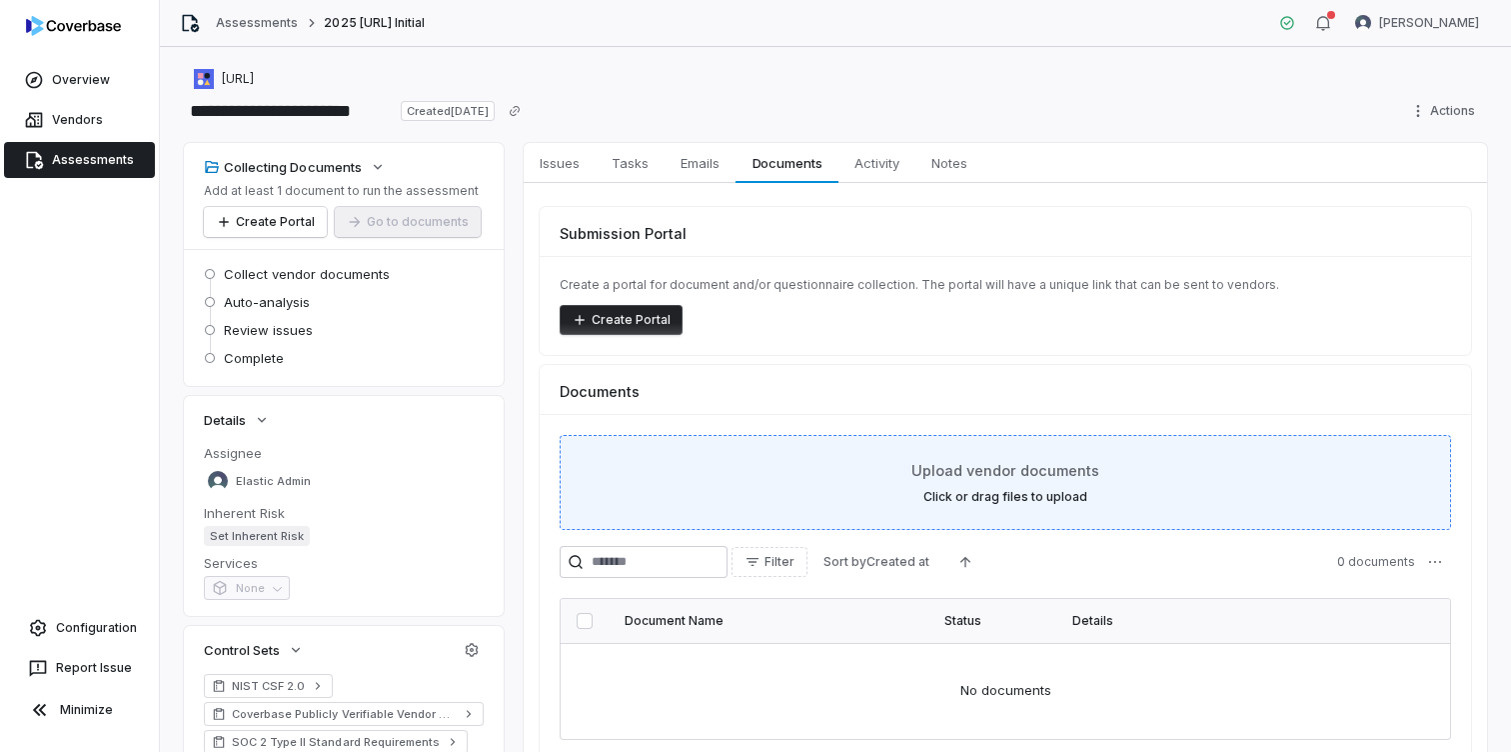
scroll to position [146, 0]
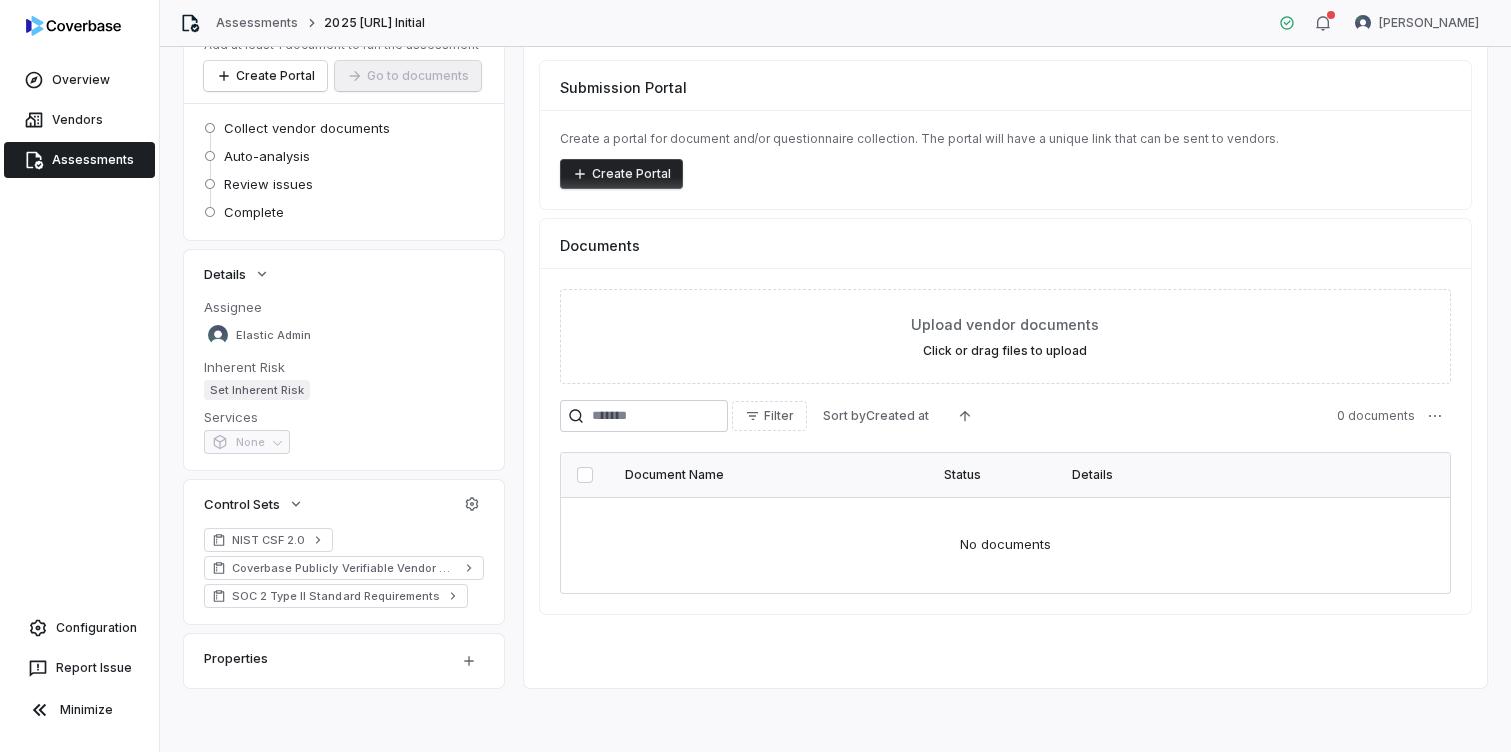
drag, startPoint x: 1008, startPoint y: 545, endPoint x: 989, endPoint y: 450, distance: 96.8
click at [1006, 543] on td "No documents" at bounding box center [1006, 545] width 890 height 96
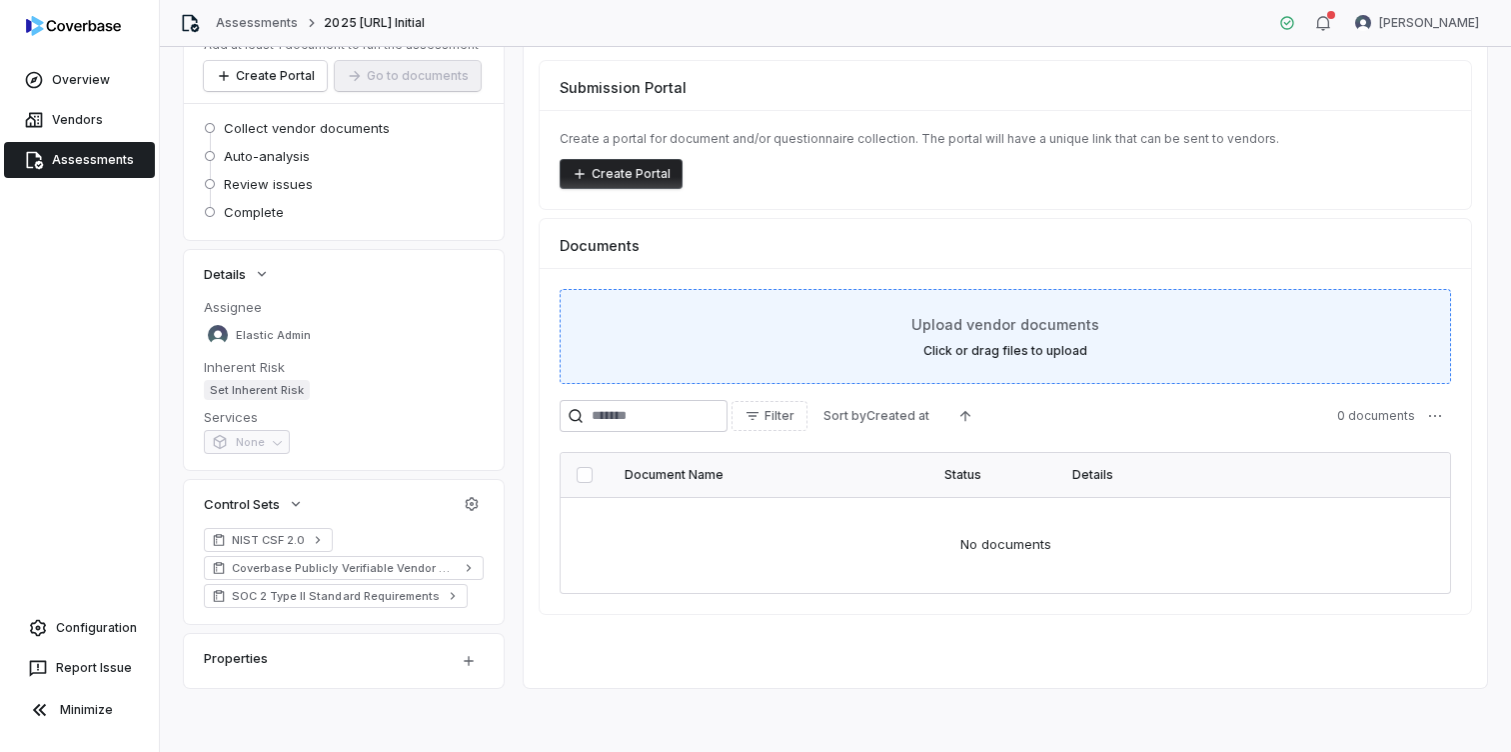
click at [1016, 327] on span "Upload vendor documents" at bounding box center [1006, 324] width 188 height 21
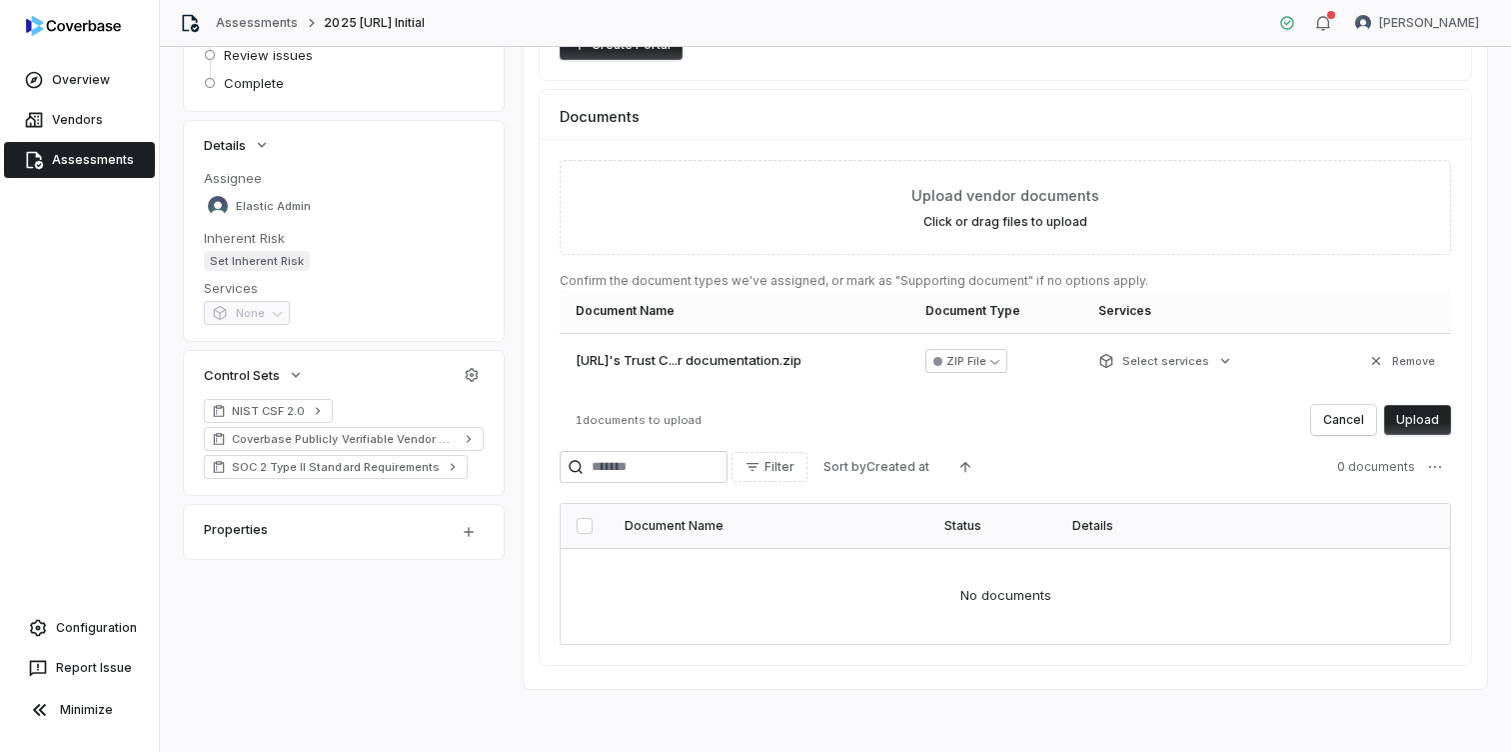
scroll to position [276, 0]
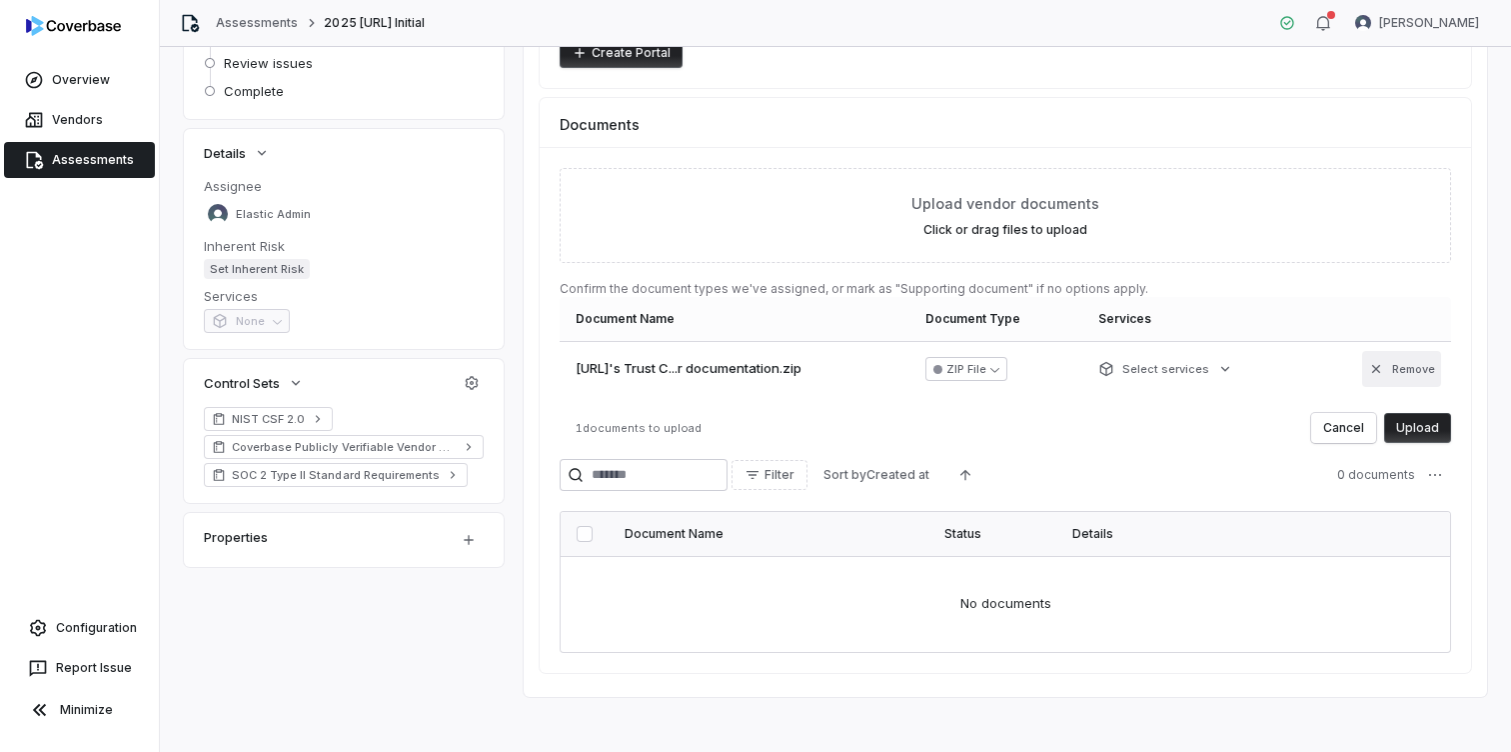
click at [1393, 361] on button "Remove" at bounding box center [1401, 369] width 79 height 36
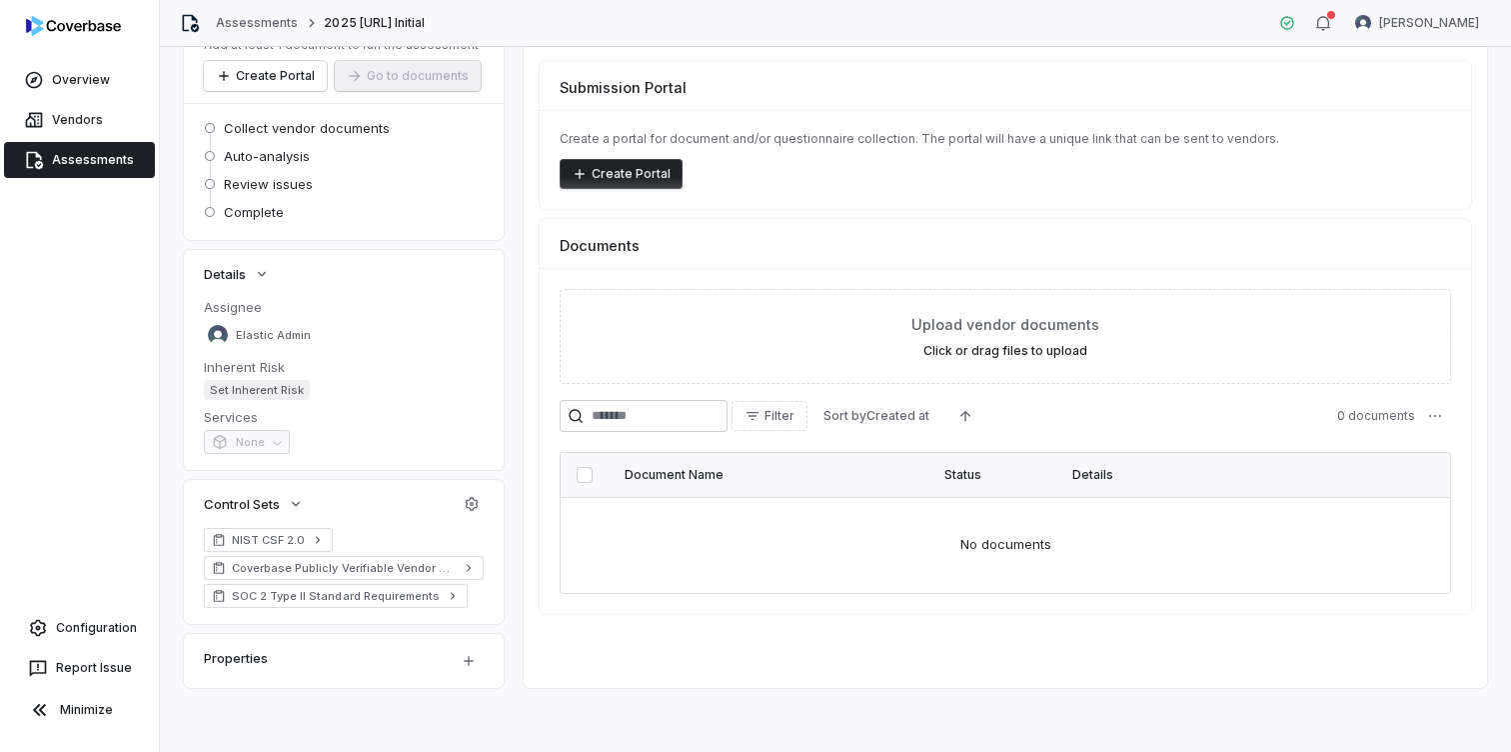
scroll to position [146, 0]
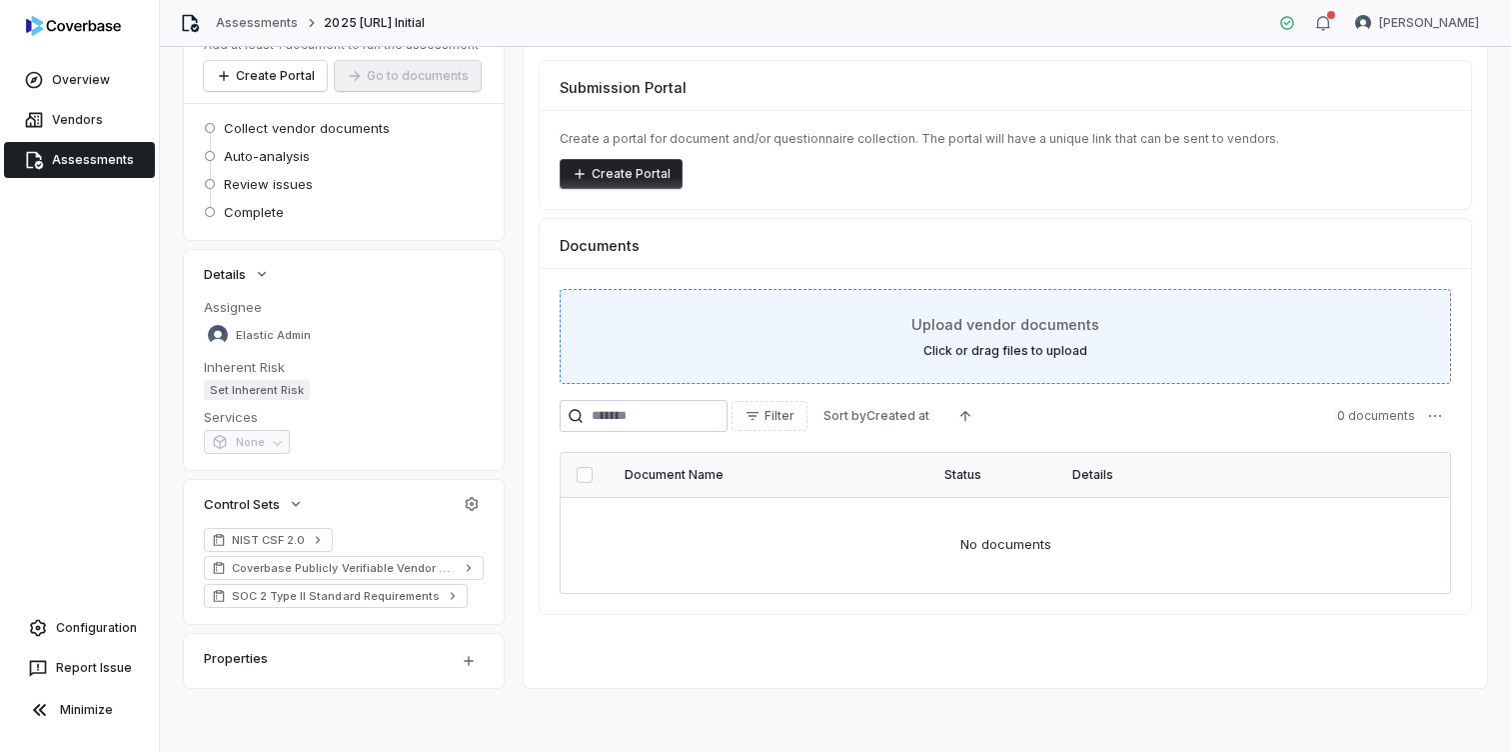
click at [1202, 358] on div "Upload vendor documents Click or drag files to upload" at bounding box center [1006, 336] width 842 height 45
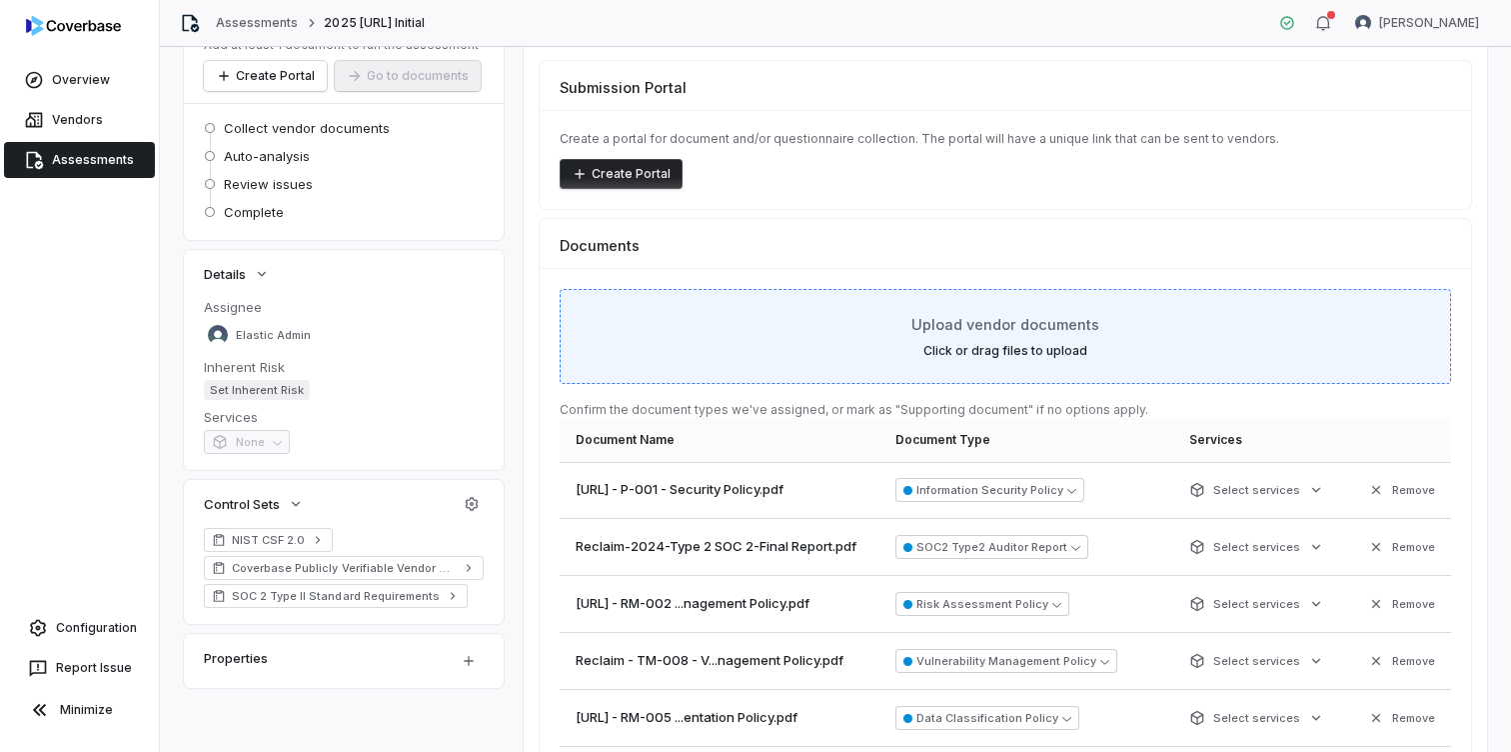
scroll to position [396, 0]
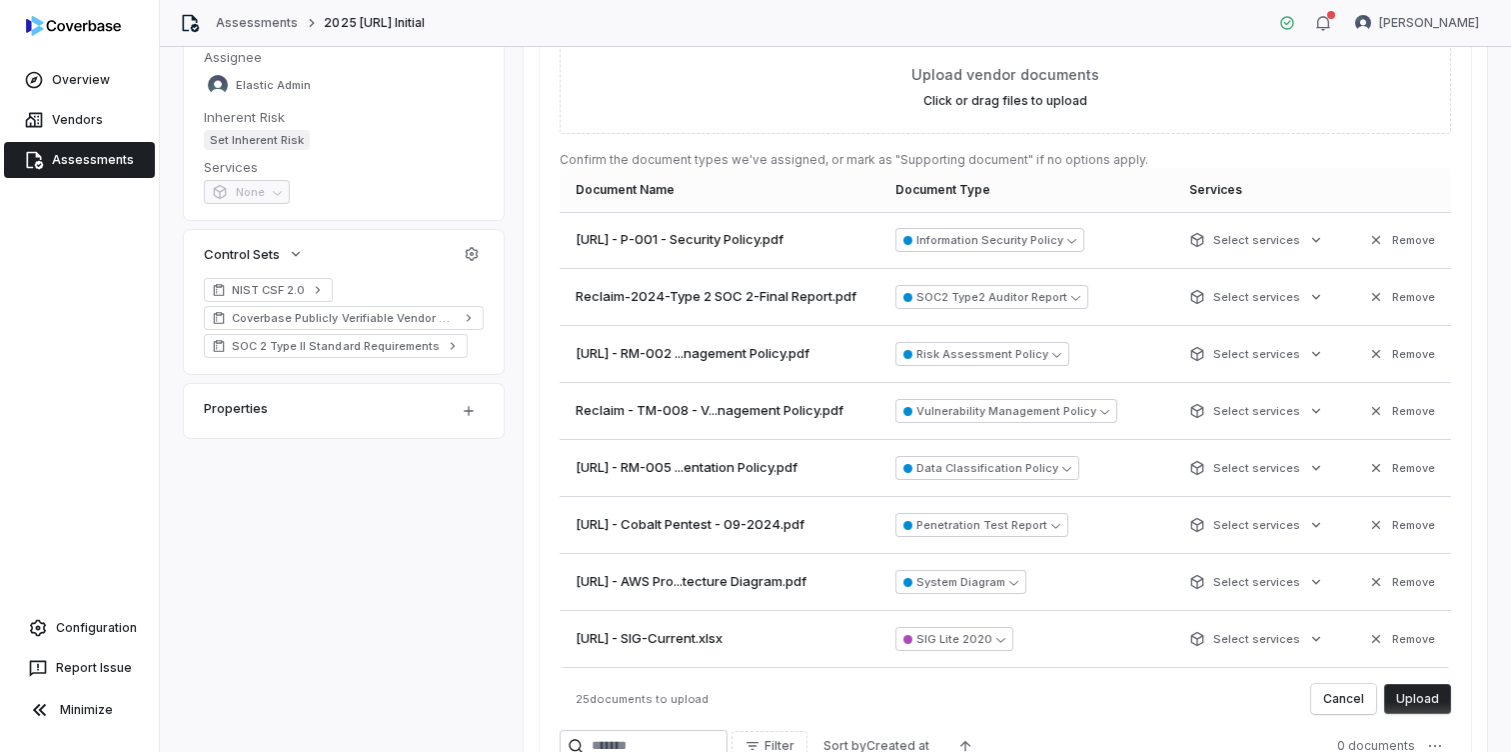
click at [1436, 703] on button "Upload" at bounding box center [1417, 699] width 67 height 30
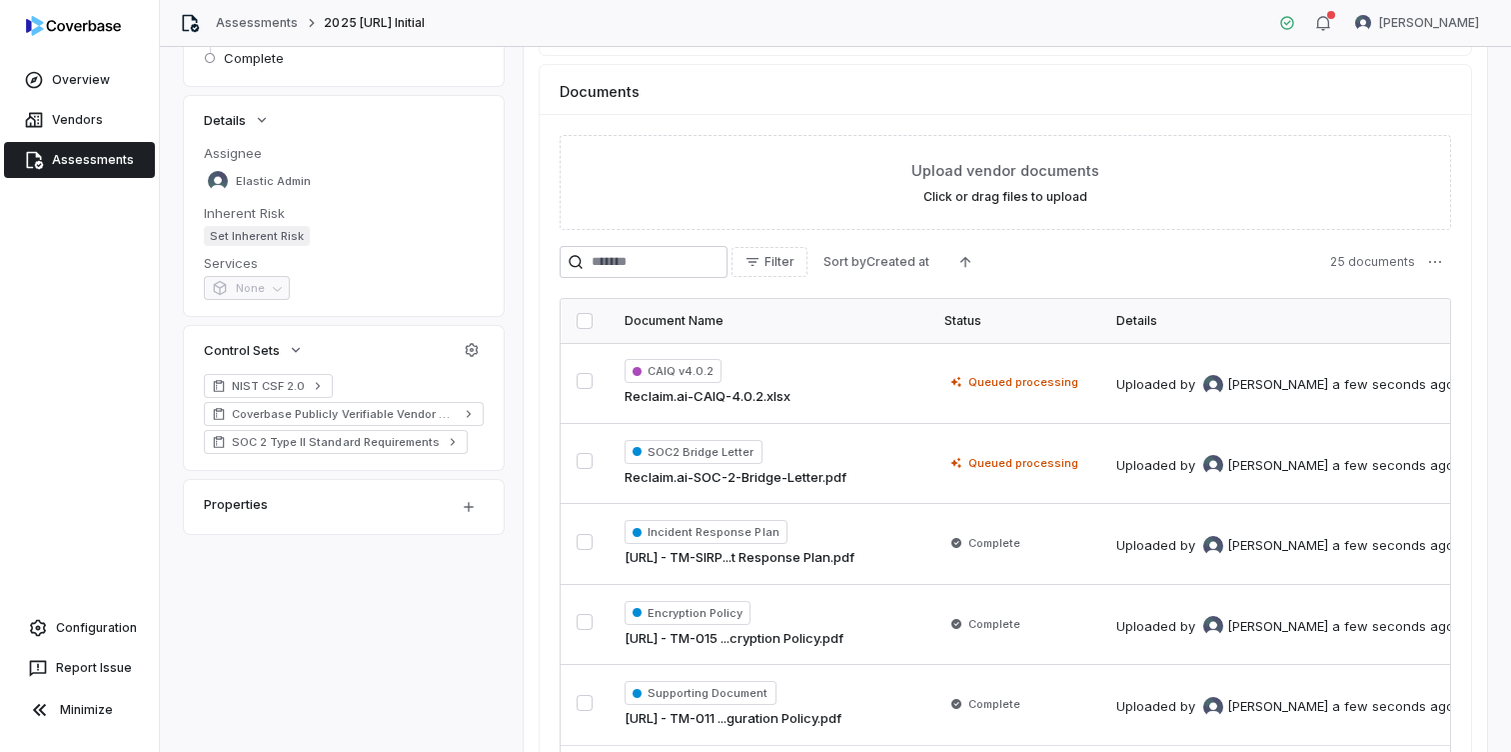
scroll to position [0, 0]
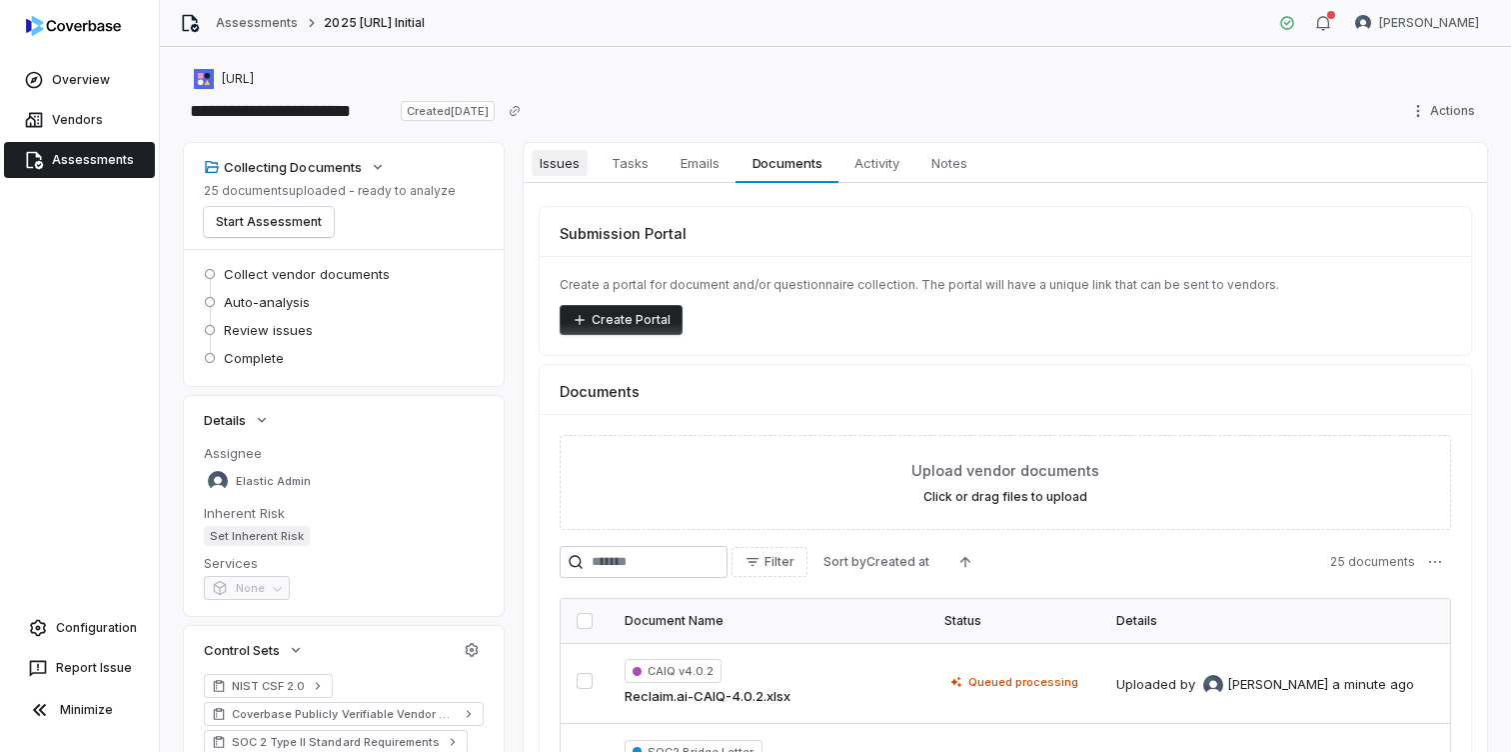
click at [555, 162] on span "Issues" at bounding box center [560, 163] width 56 height 26
